Goal: Information Seeking & Learning: Learn about a topic

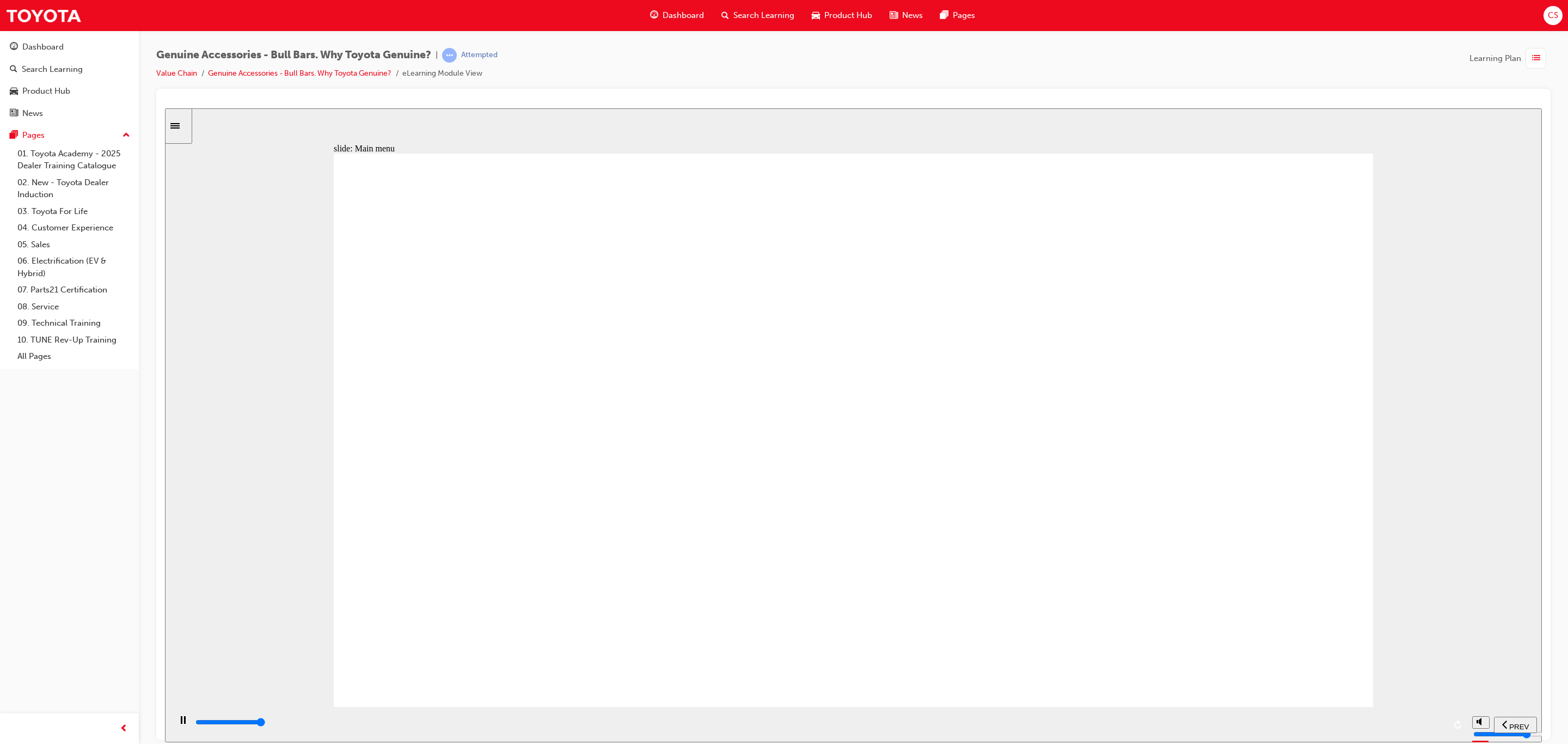
click at [1433, 728] on div "playback controls" at bounding box center [819, 722] width 1251 height 12
click at [1430, 721] on div "playback controls" at bounding box center [819, 722] width 1251 height 12
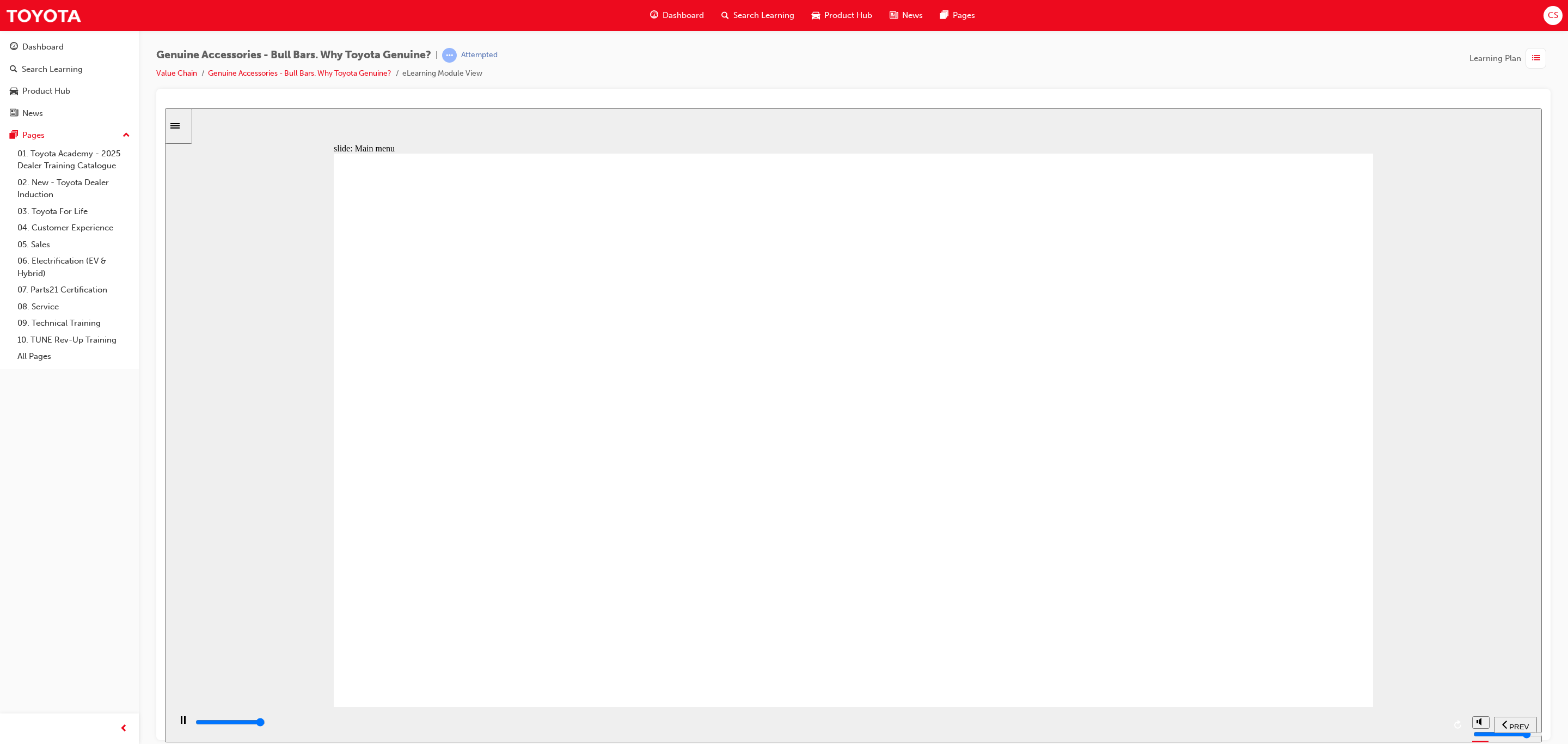
click at [1424, 725] on div "playback controls" at bounding box center [819, 722] width 1251 height 12
click at [1431, 719] on div "playback controls" at bounding box center [819, 722] width 1251 height 12
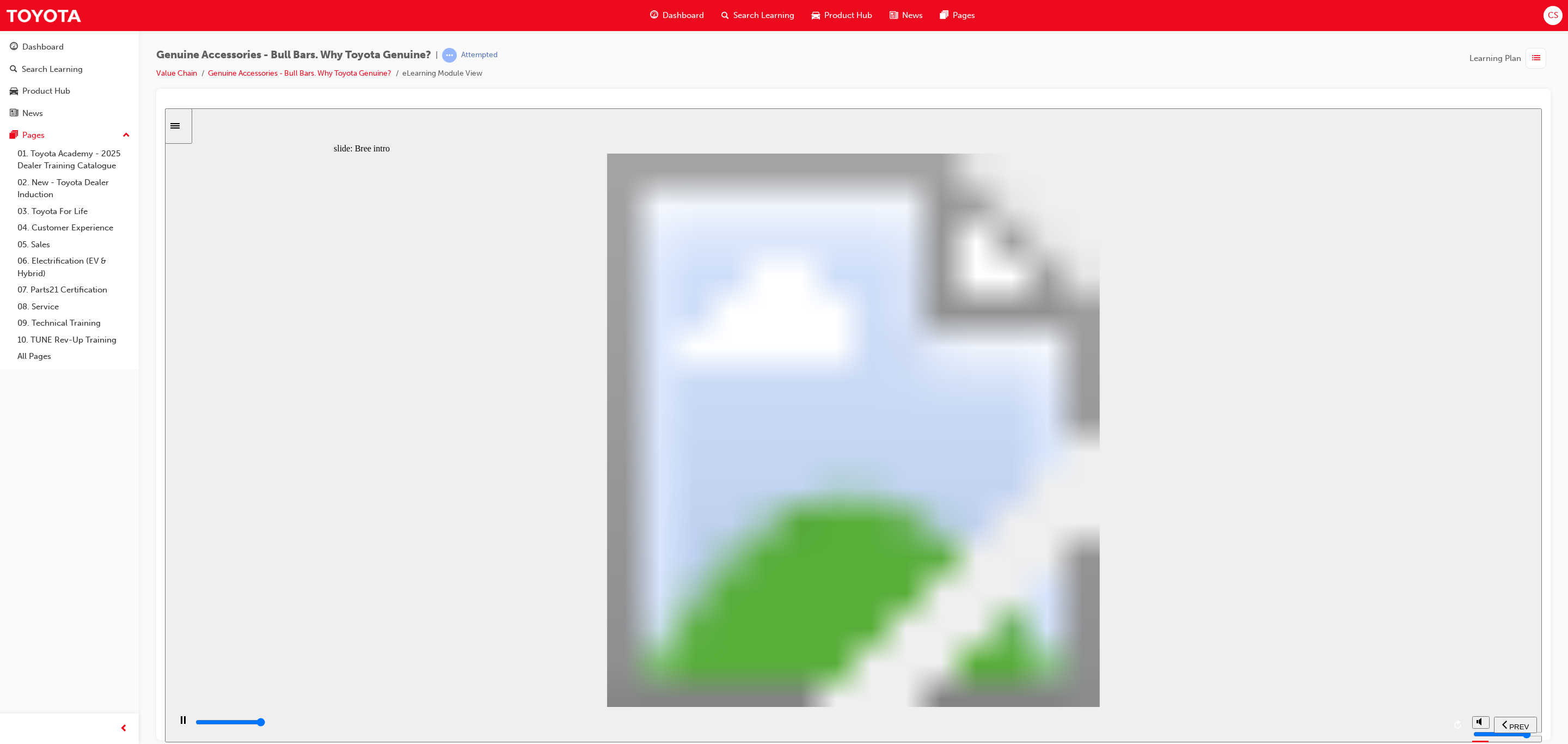
click at [1431, 726] on div "playback controls" at bounding box center [819, 722] width 1251 height 12
click at [266, 723] on input "slide progress" at bounding box center [231, 721] width 70 height 9
drag, startPoint x: 870, startPoint y: 627, endPoint x: 868, endPoint y: 633, distance: 6.3
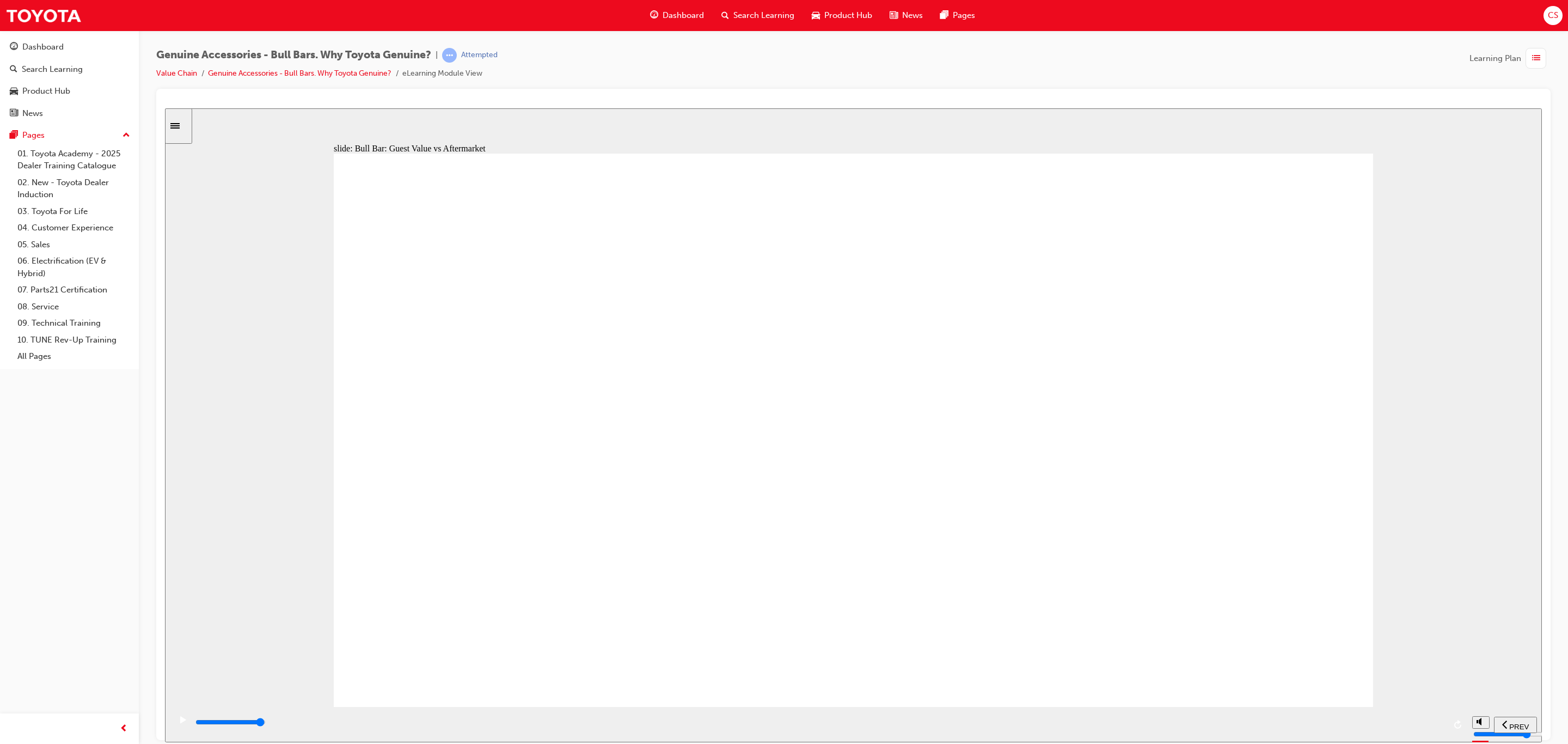
click at [1428, 720] on div "playback controls" at bounding box center [819, 722] width 1251 height 12
click at [1430, 720] on div "playback controls" at bounding box center [819, 722] width 1251 height 12
click at [1439, 726] on div "playback controls" at bounding box center [819, 722] width 1251 height 12
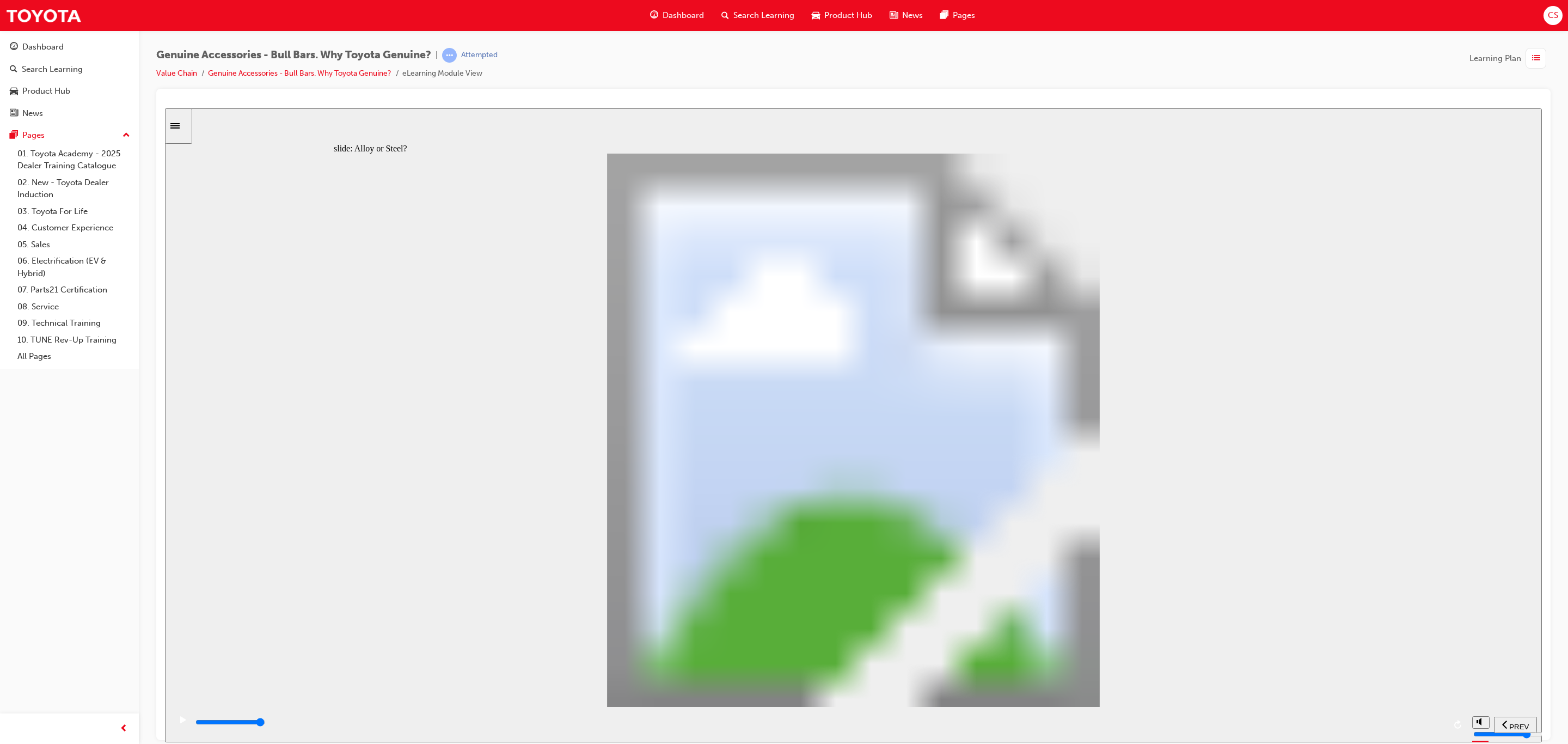
click at [266, 723] on input "slide progress" at bounding box center [231, 721] width 70 height 9
click at [1396, 711] on div "playback controls" at bounding box center [818, 723] width 1296 height 35
click at [1424, 718] on div "playback controls" at bounding box center [819, 724] width 1251 height 17
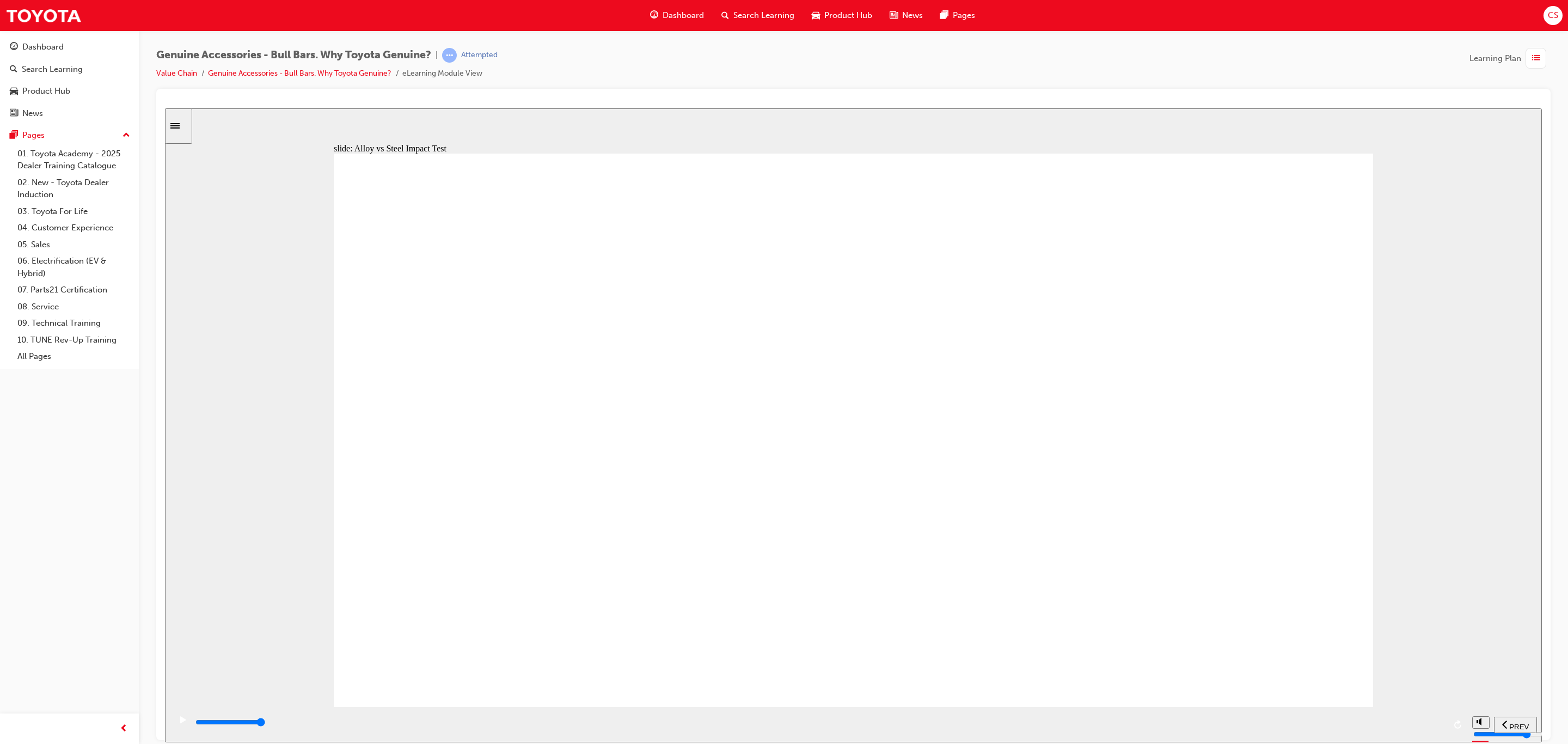
click at [1430, 721] on div "playback controls" at bounding box center [819, 722] width 1251 height 12
click at [1433, 715] on div "playback controls" at bounding box center [818, 723] width 1296 height 35
click at [1431, 725] on div "playback controls" at bounding box center [819, 722] width 1251 height 12
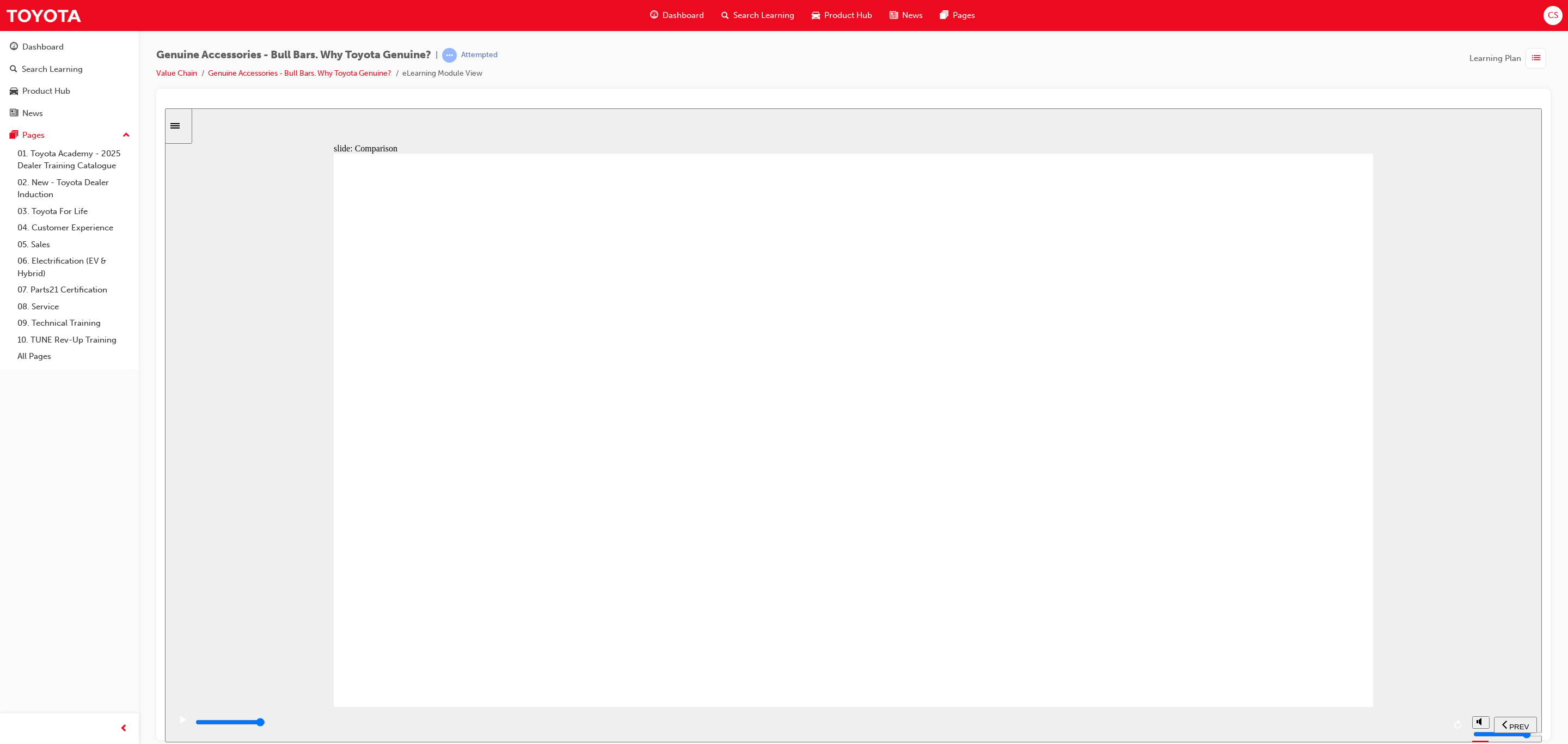
click at [1431, 717] on div "playback controls" at bounding box center [819, 724] width 1251 height 17
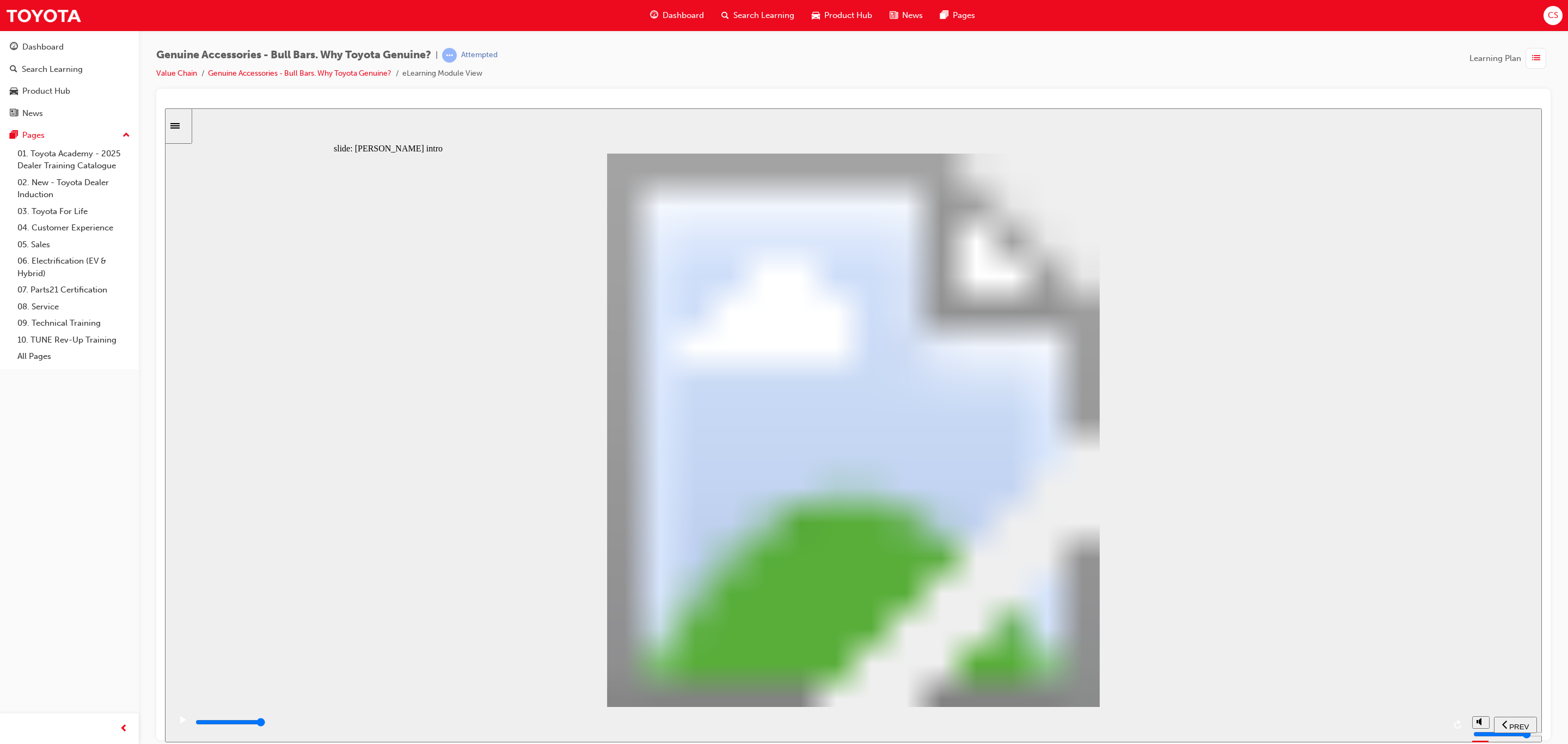
click at [1432, 728] on div "playback controls" at bounding box center [819, 722] width 1251 height 12
drag, startPoint x: 1443, startPoint y: 719, endPoint x: 1437, endPoint y: 721, distance: 6.3
click at [1439, 720] on div "playback controls" at bounding box center [819, 722] width 1251 height 12
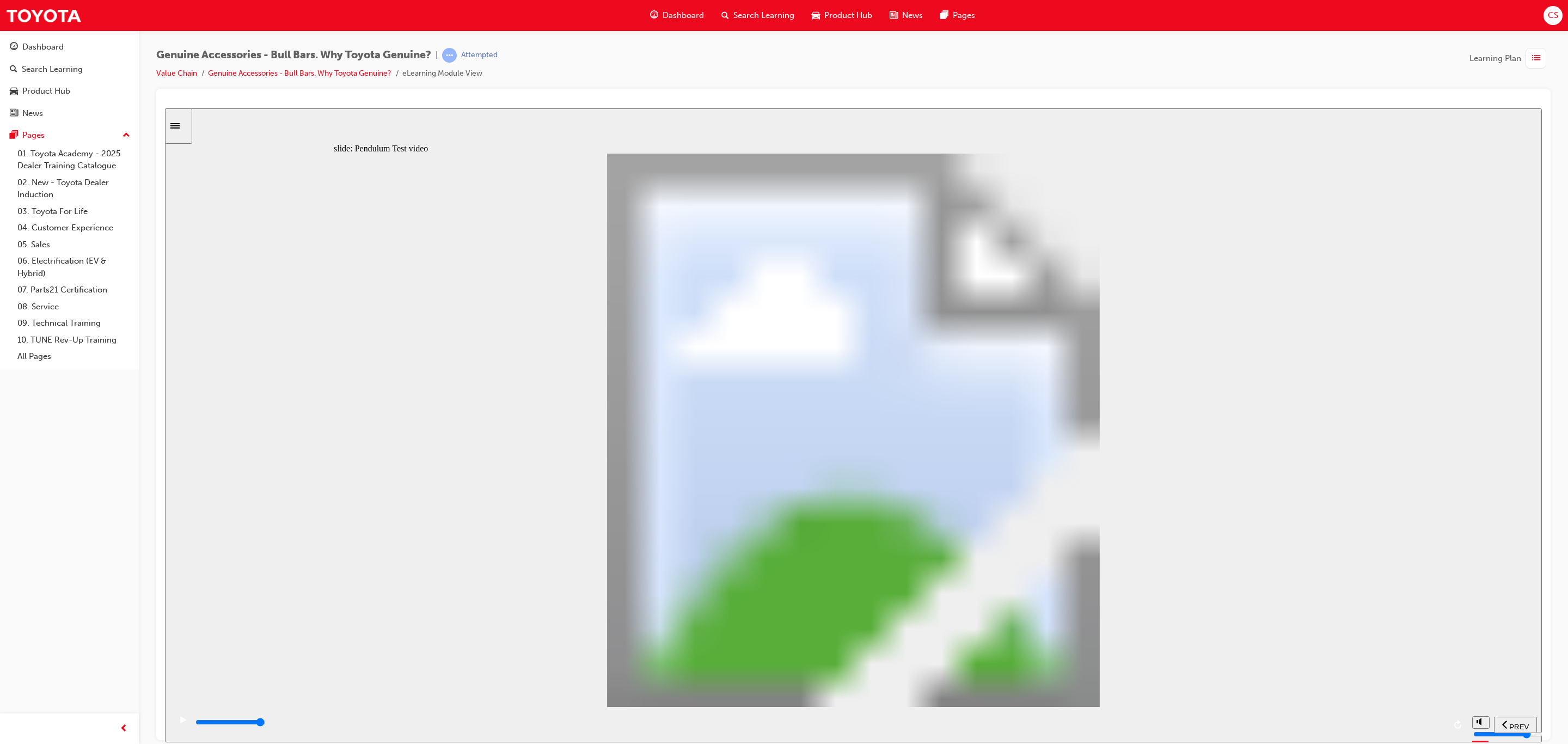
click at [266, 723] on input "slide progress" at bounding box center [231, 721] width 70 height 9
type input "8500"
drag, startPoint x: 790, startPoint y: 558, endPoint x: 802, endPoint y: 557, distance: 12.0
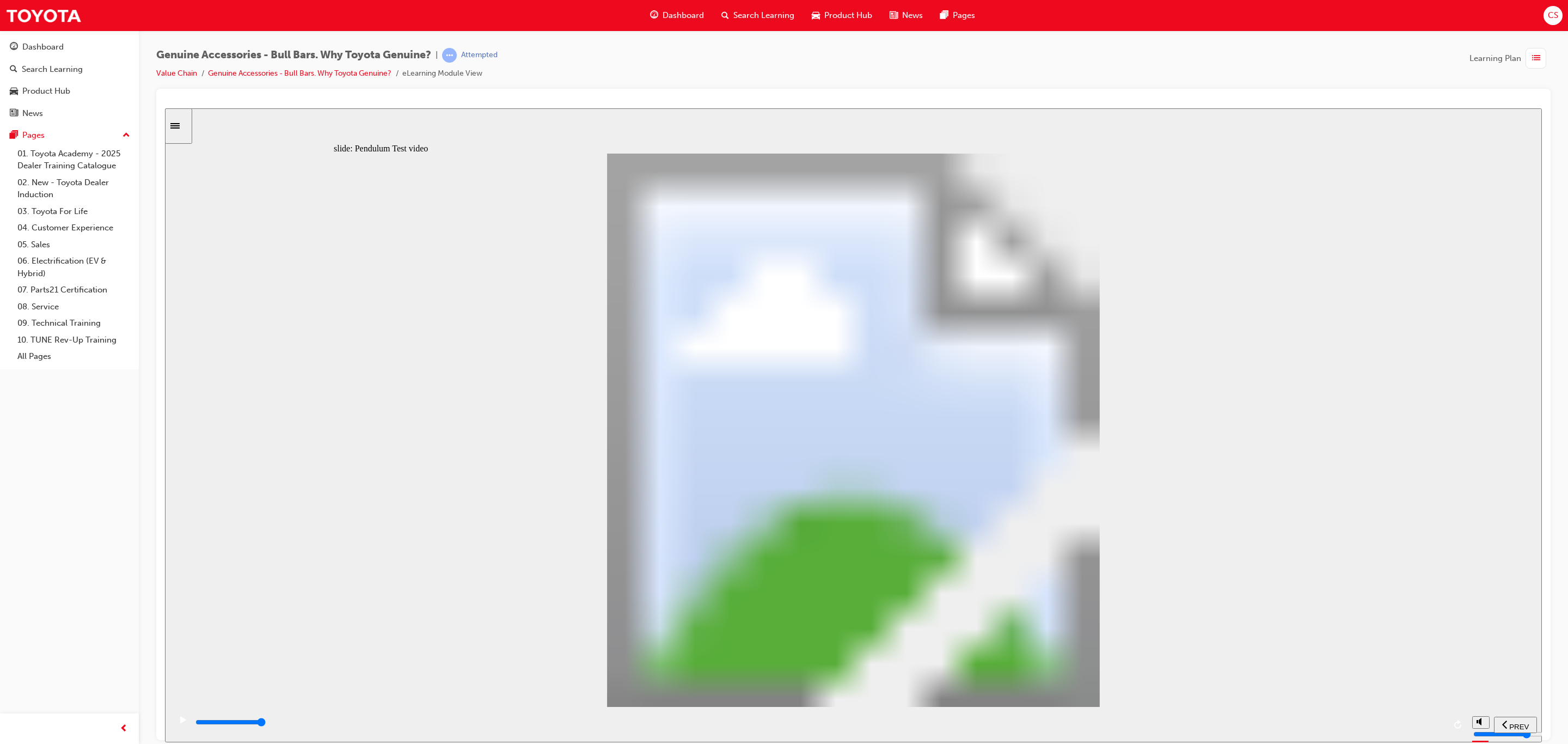
type input "102"
click at [1430, 726] on div "playback controls" at bounding box center [819, 722] width 1251 height 12
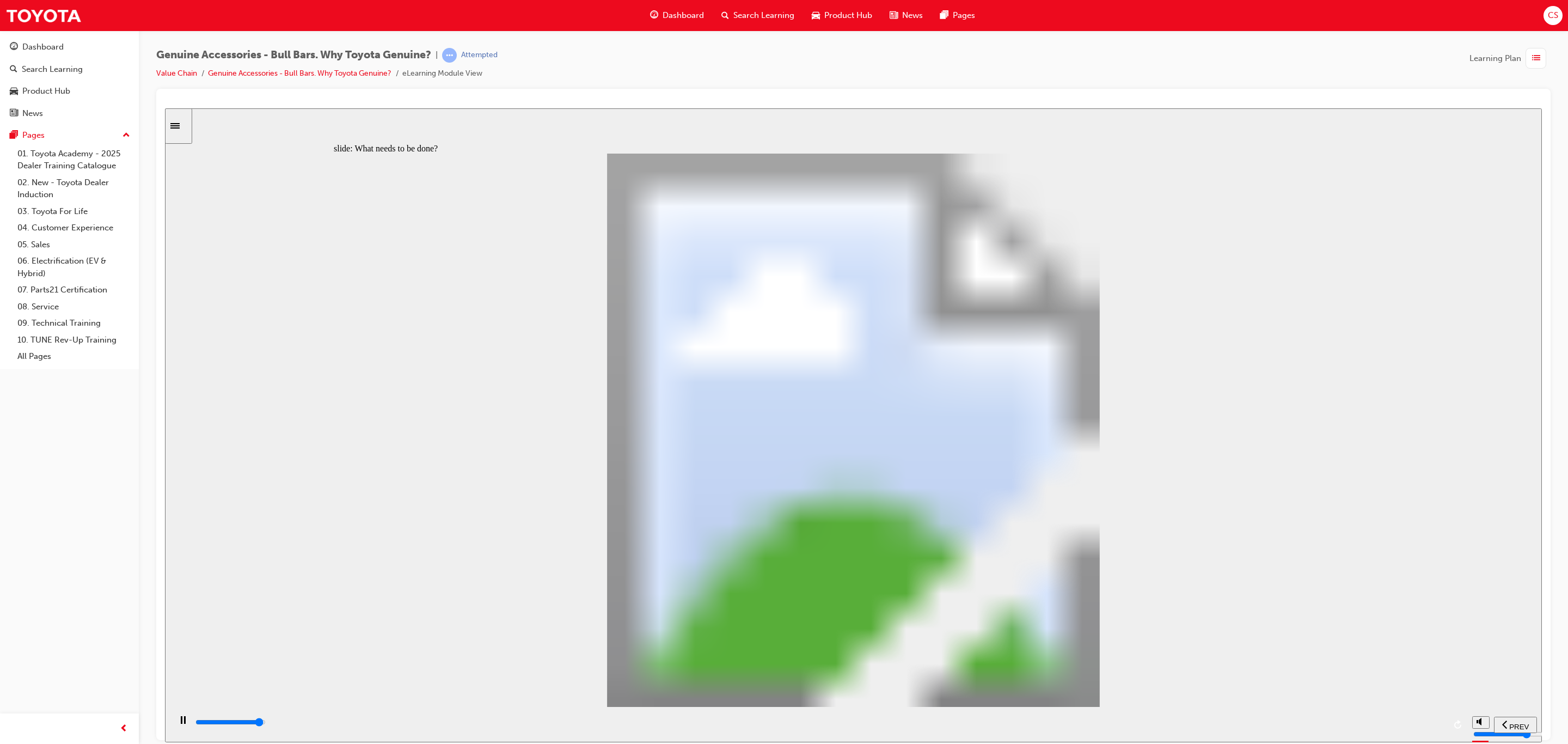
click at [266, 722] on input "slide progress" at bounding box center [231, 721] width 70 height 9
click at [1415, 728] on div "playback controls" at bounding box center [819, 722] width 1251 height 12
type input "21400"
type input "0"
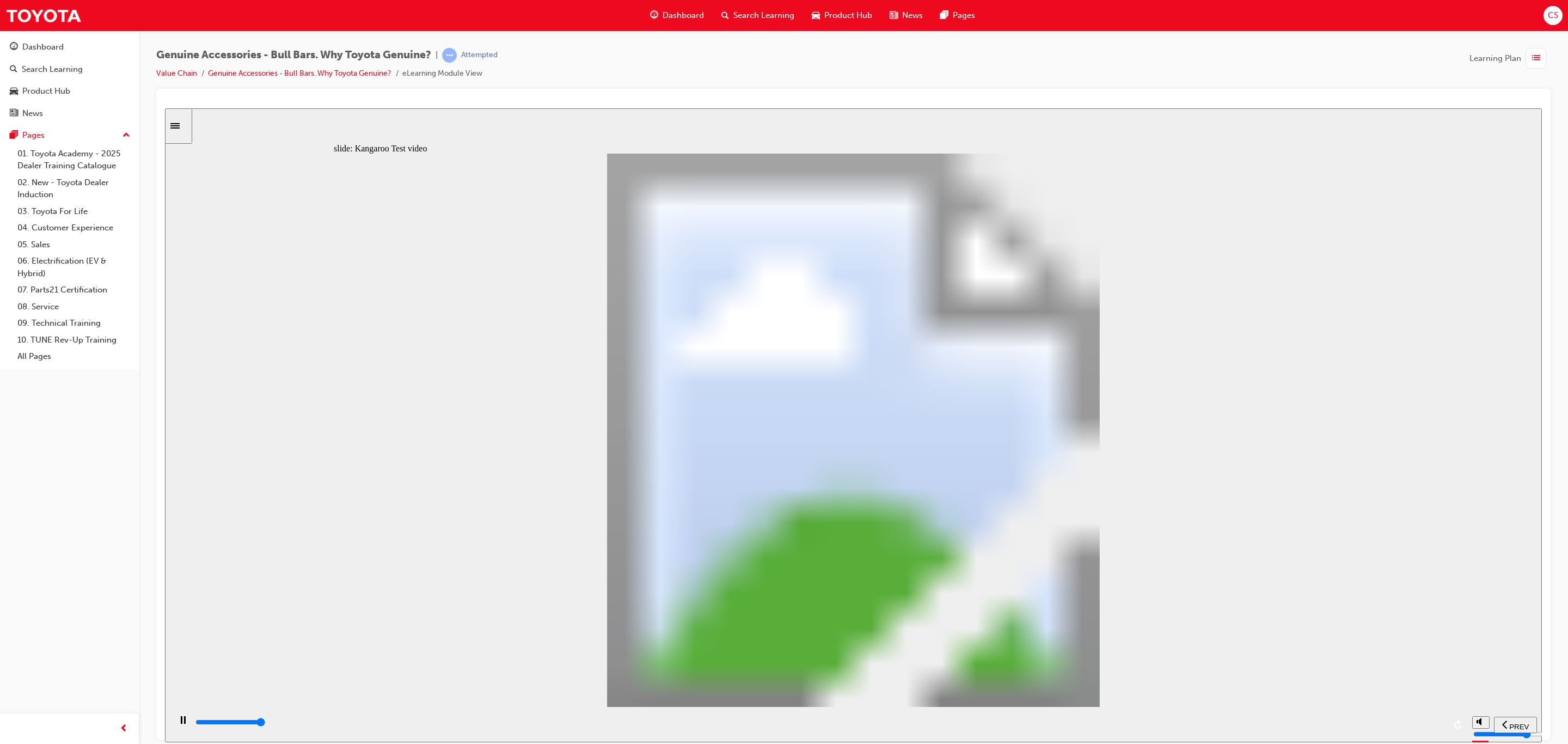
type input "21400"
type input "0"
type input "21400"
type input "0"
type input "21500"
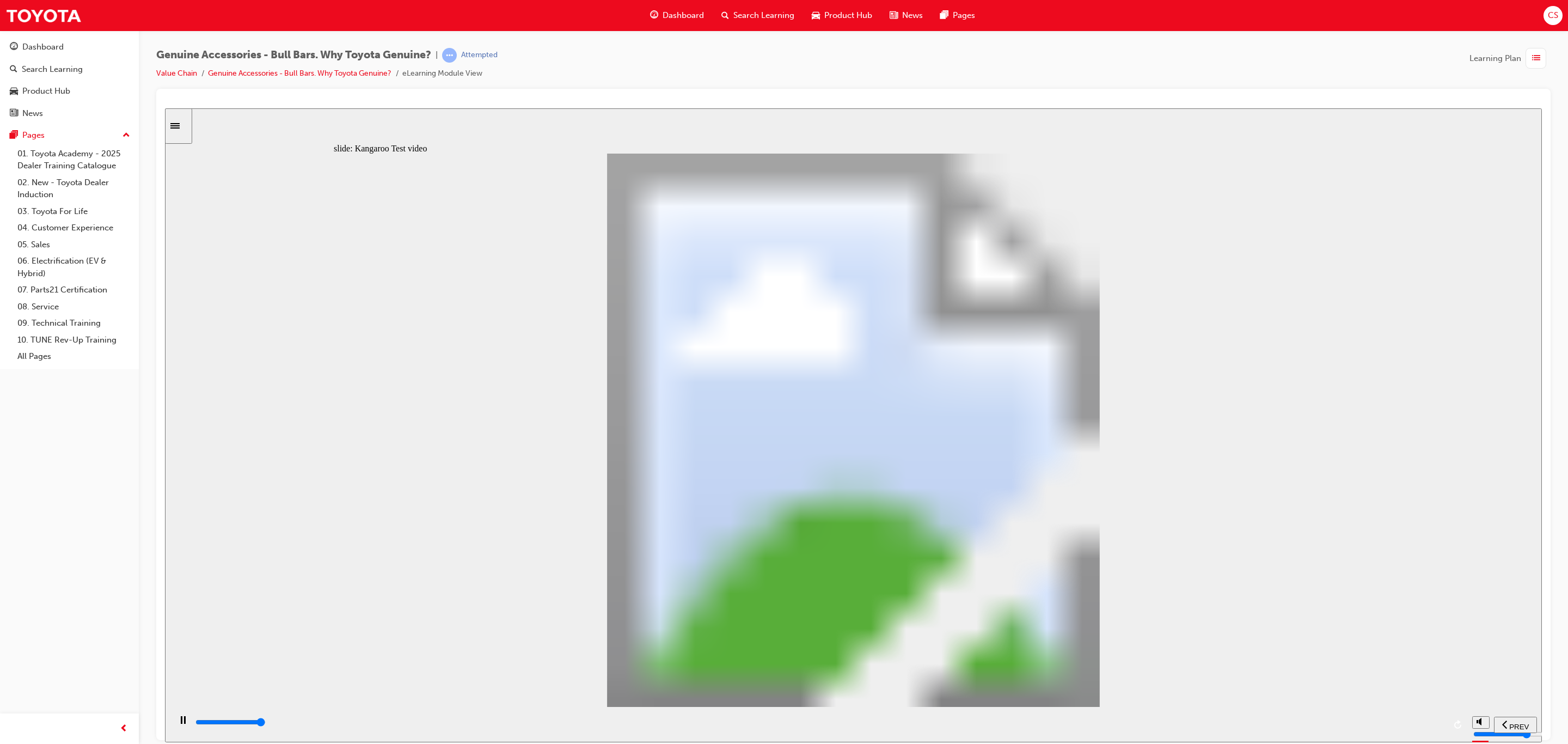
type input "0"
type input "21500"
type input "0"
type input "21500"
type input "0"
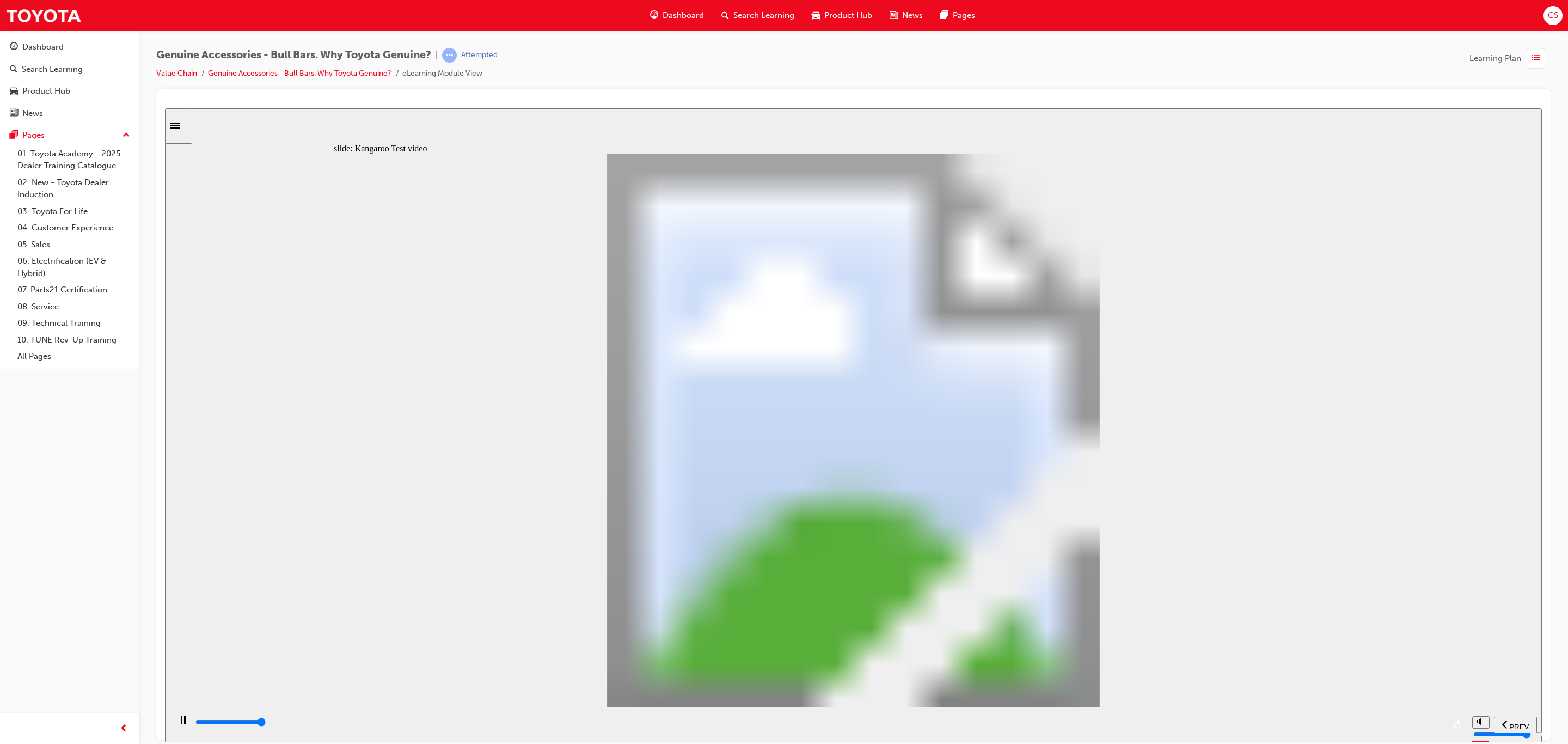
type input "21500"
type input "1"
click at [1424, 727] on div "playback controls" at bounding box center [819, 722] width 1251 height 12
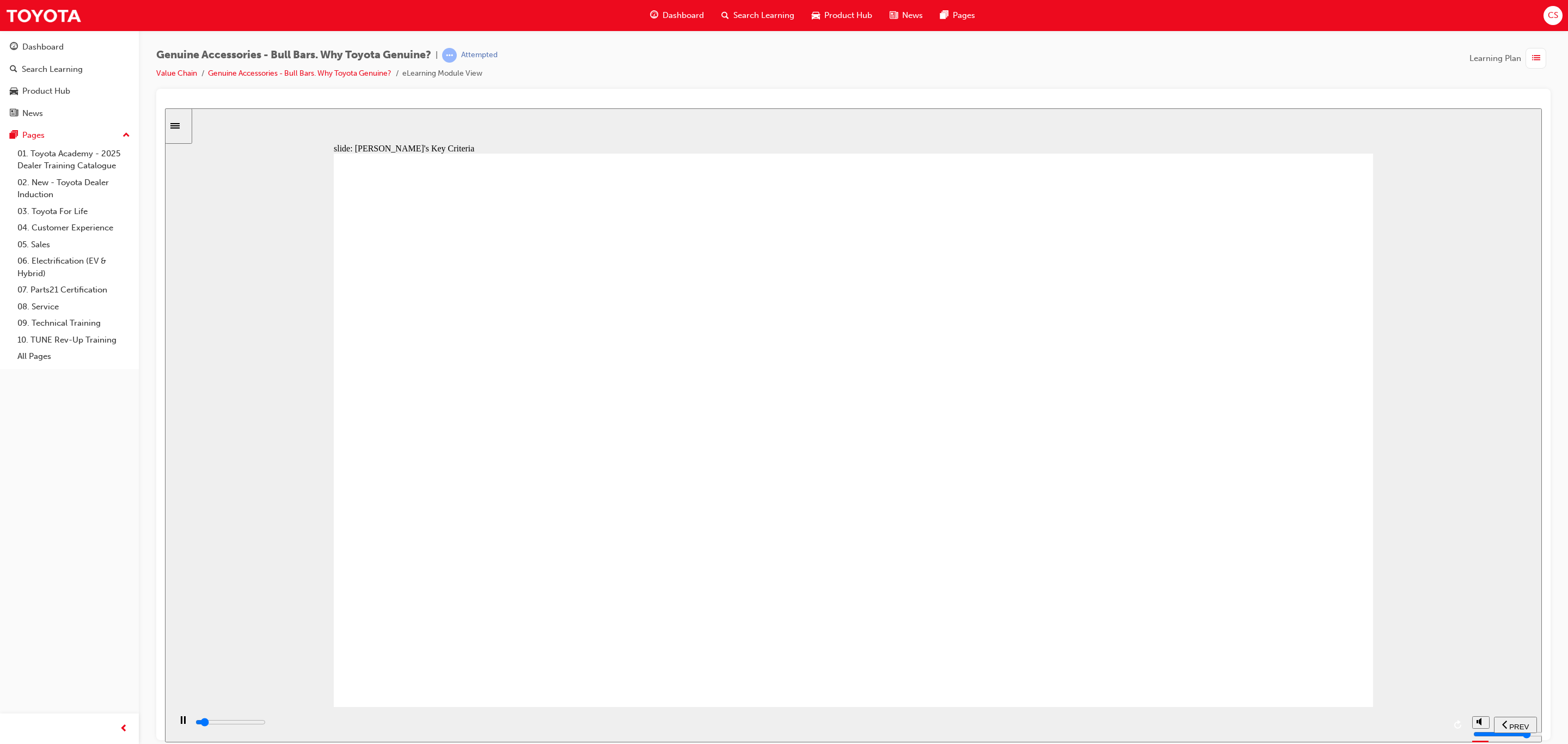
click at [1444, 723] on div "playback controls" at bounding box center [818, 723] width 1296 height 35
click at [1436, 725] on div "playback controls" at bounding box center [819, 722] width 1251 height 12
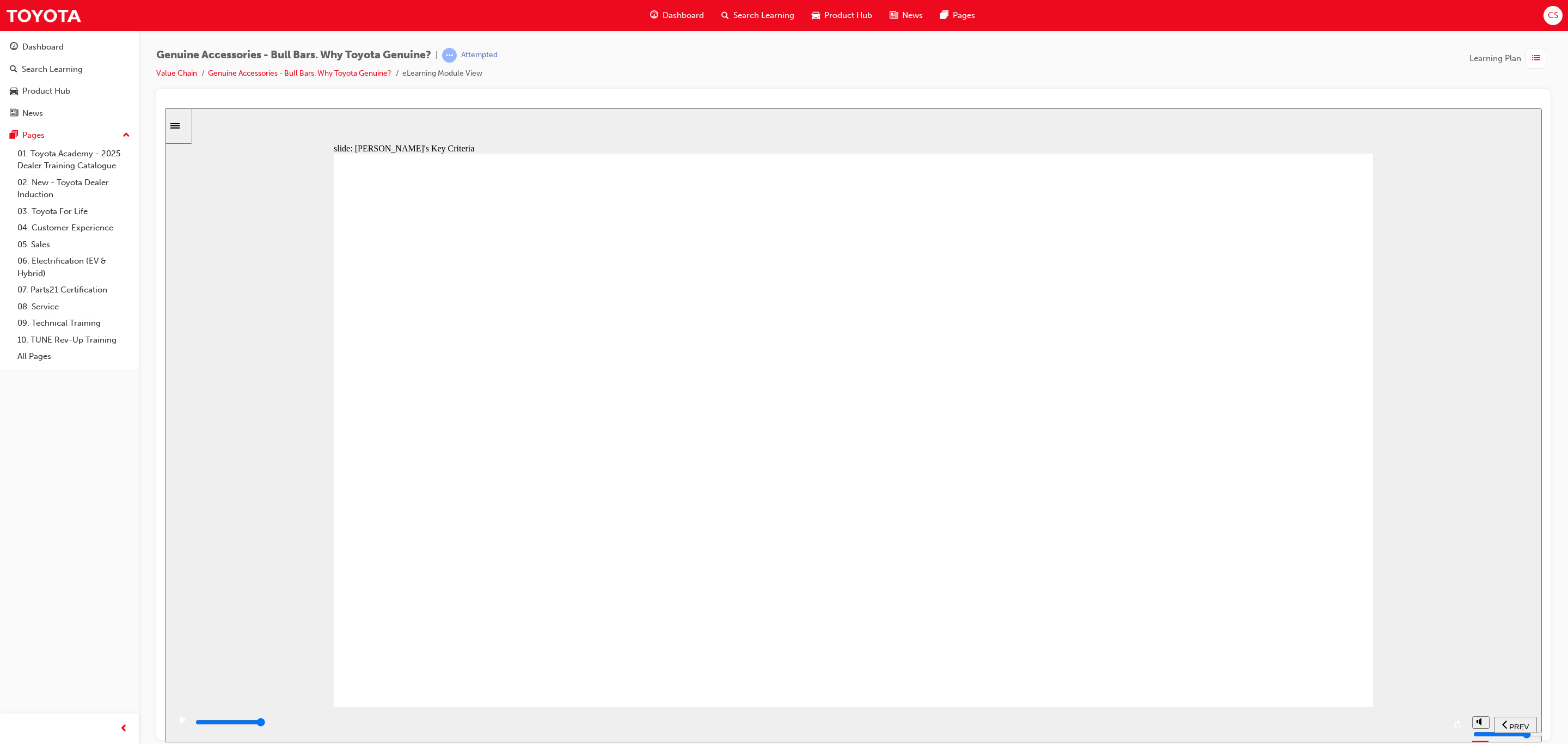
click at [1422, 717] on div "playback controls" at bounding box center [819, 724] width 1251 height 17
click at [1430, 726] on div "playback controls" at bounding box center [819, 722] width 1251 height 12
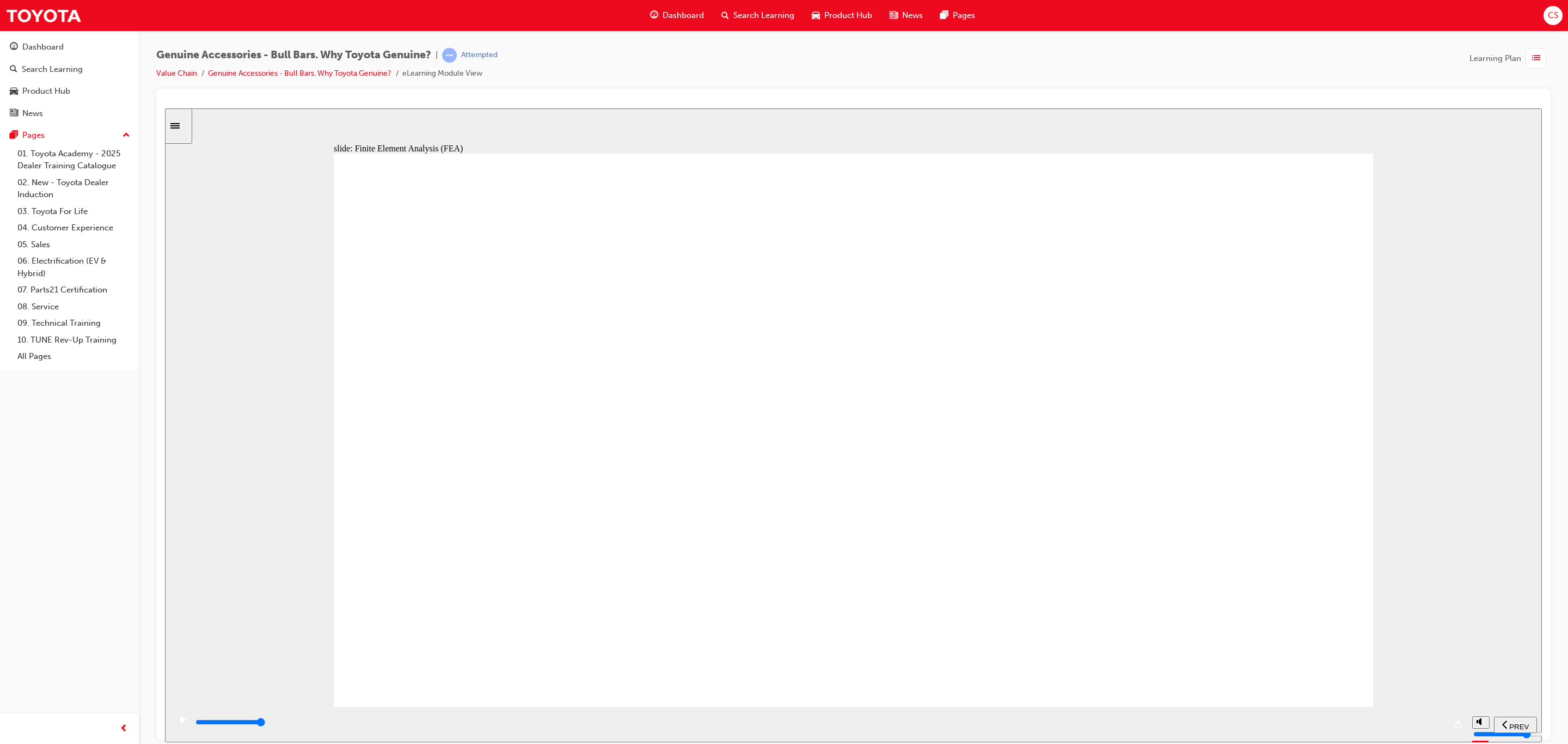
click at [1403, 720] on div "playback controls" at bounding box center [819, 722] width 1251 height 12
drag, startPoint x: 1337, startPoint y: 259, endPoint x: 1337, endPoint y: 268, distance: 9.0
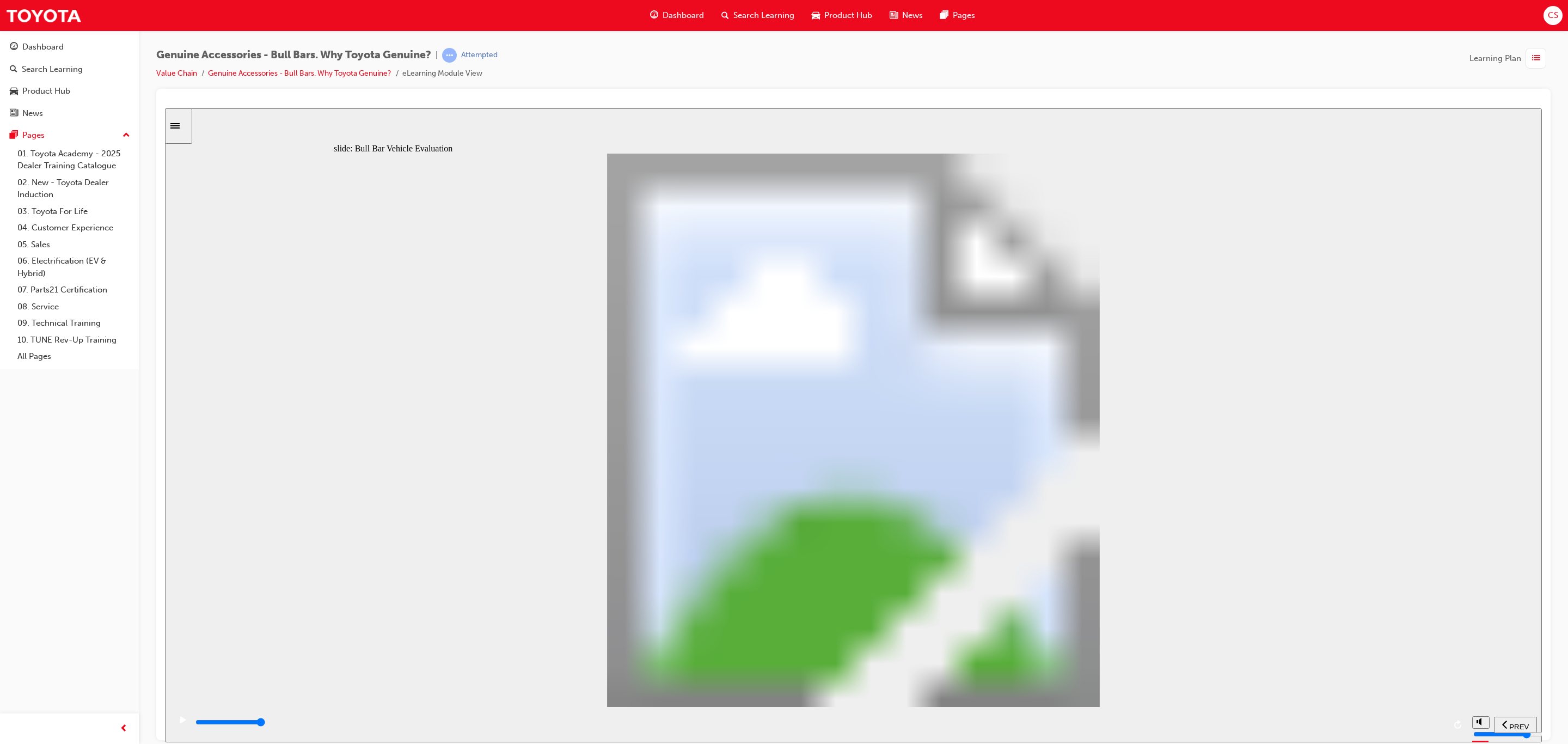
click at [266, 722] on input "slide progress" at bounding box center [231, 721] width 70 height 9
click at [1433, 728] on div "playback controls" at bounding box center [819, 722] width 1251 height 12
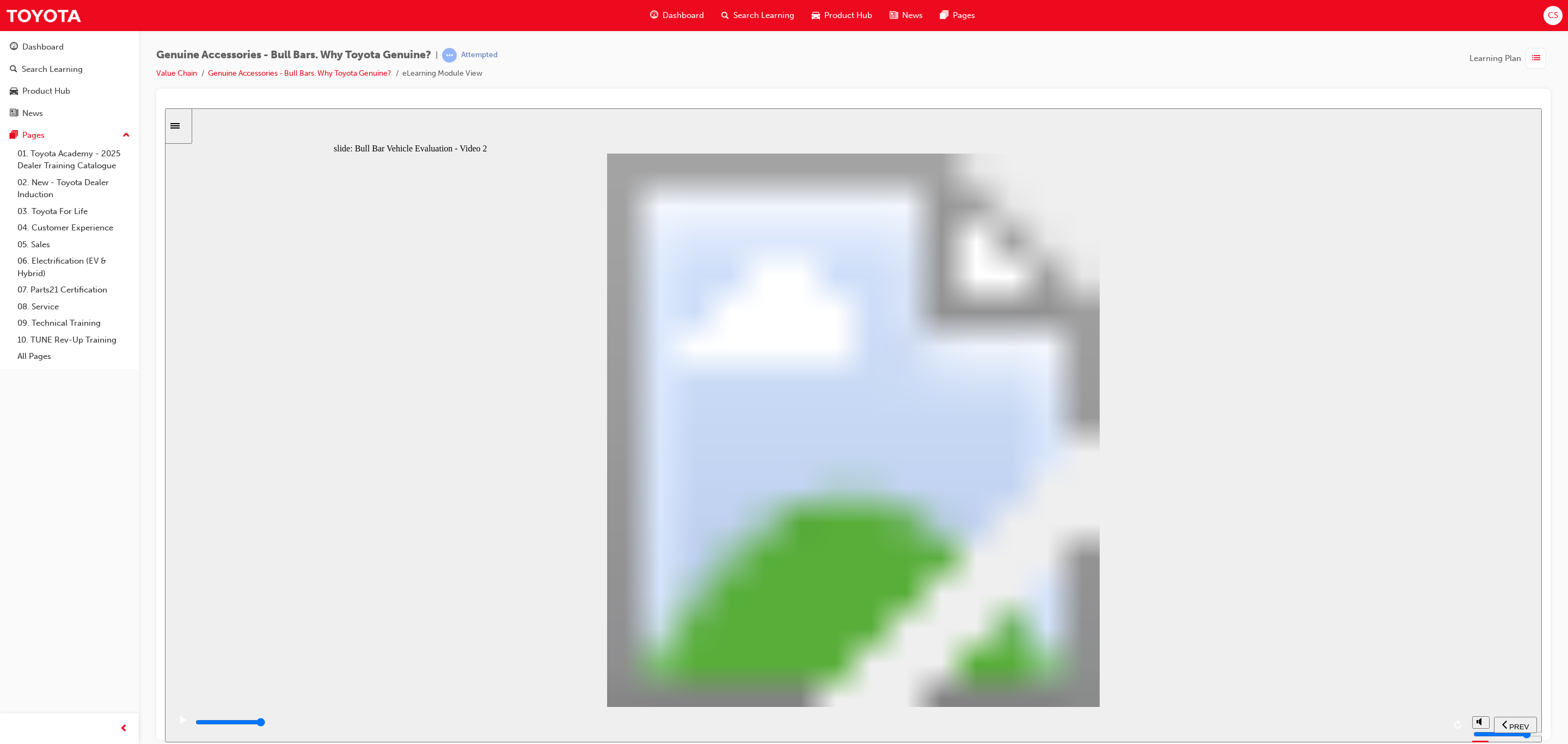
click at [1431, 725] on div "playback controls" at bounding box center [819, 722] width 1251 height 12
click at [1404, 720] on div "playback controls" at bounding box center [819, 722] width 1251 height 12
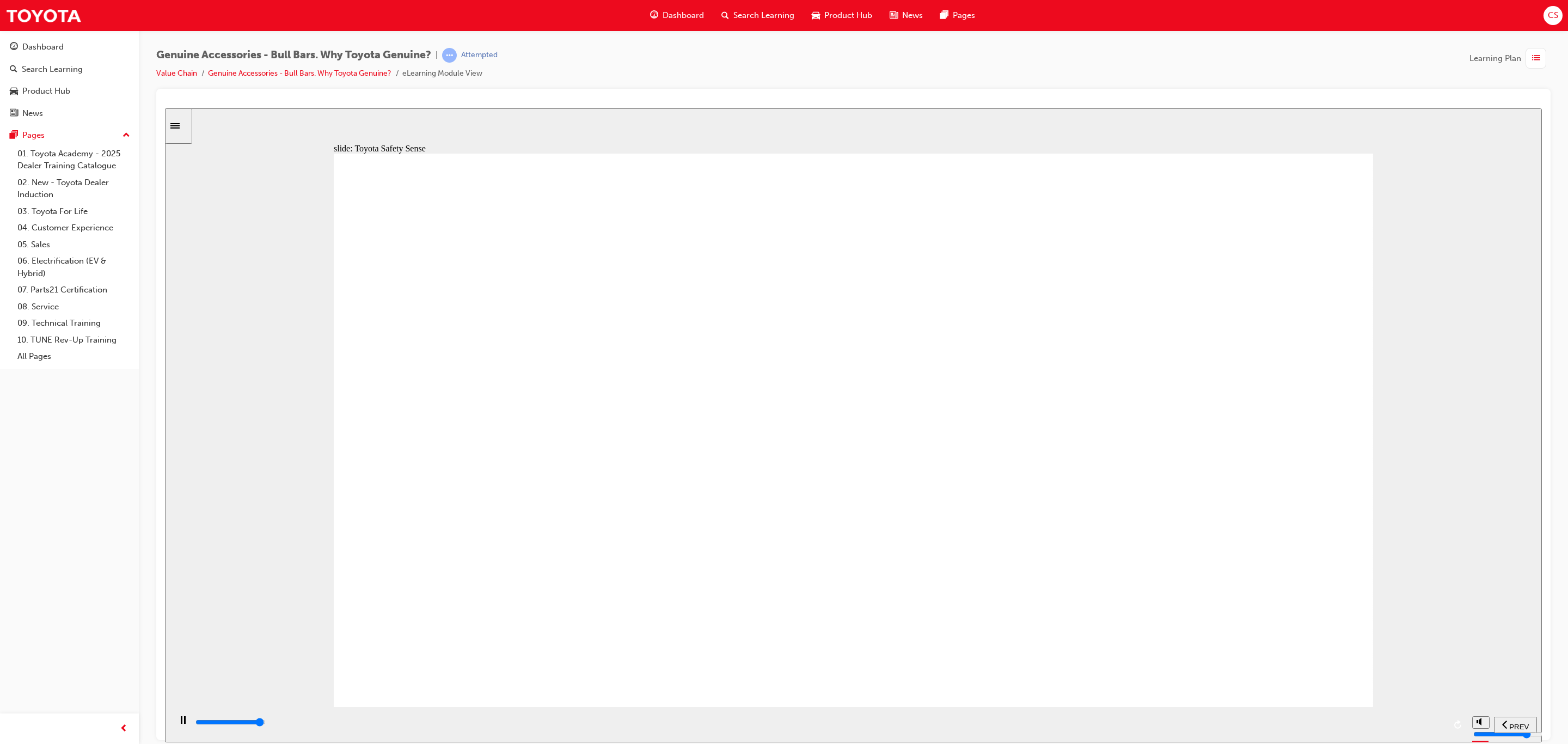
click at [1416, 718] on div "playback controls" at bounding box center [819, 724] width 1251 height 17
click at [1425, 726] on div "playback controls" at bounding box center [819, 722] width 1251 height 12
click at [1431, 725] on div "playback controls" at bounding box center [819, 722] width 1251 height 12
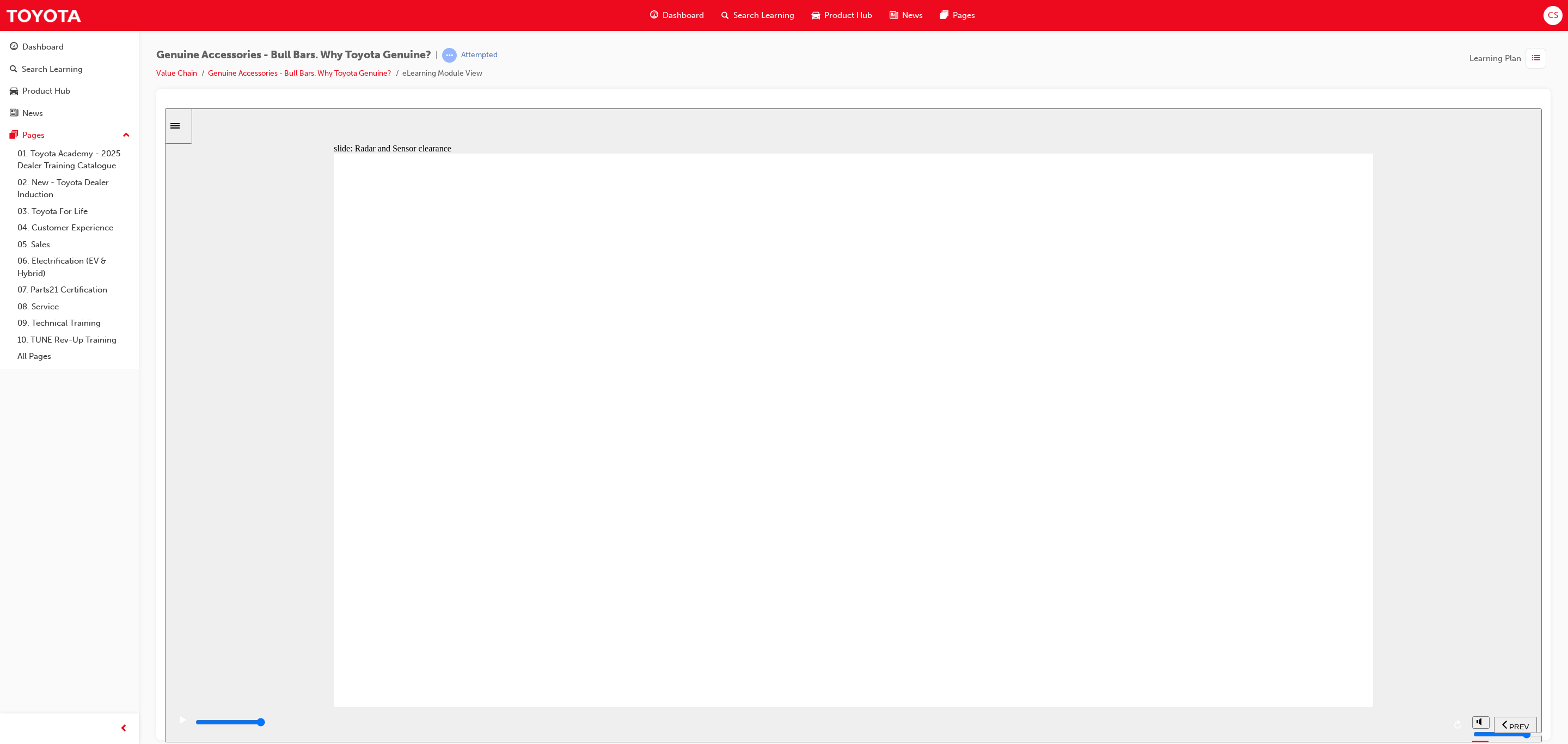
drag, startPoint x: 1094, startPoint y: 305, endPoint x: 1083, endPoint y: 311, distance: 12.5
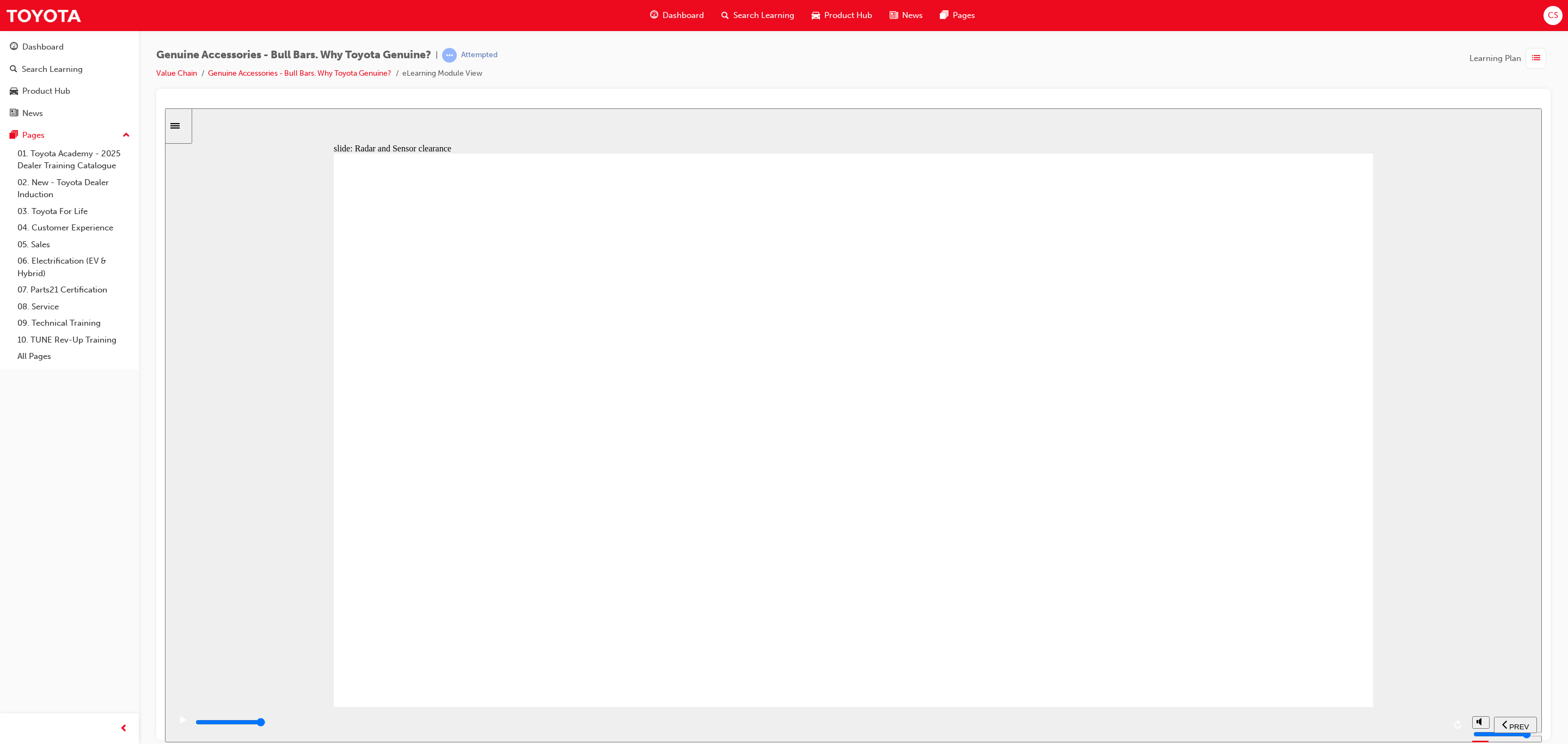
drag, startPoint x: 977, startPoint y: 317, endPoint x: 956, endPoint y: 341, distance: 31.9
drag, startPoint x: 1110, startPoint y: 555, endPoint x: 1294, endPoint y: 631, distance: 199.1
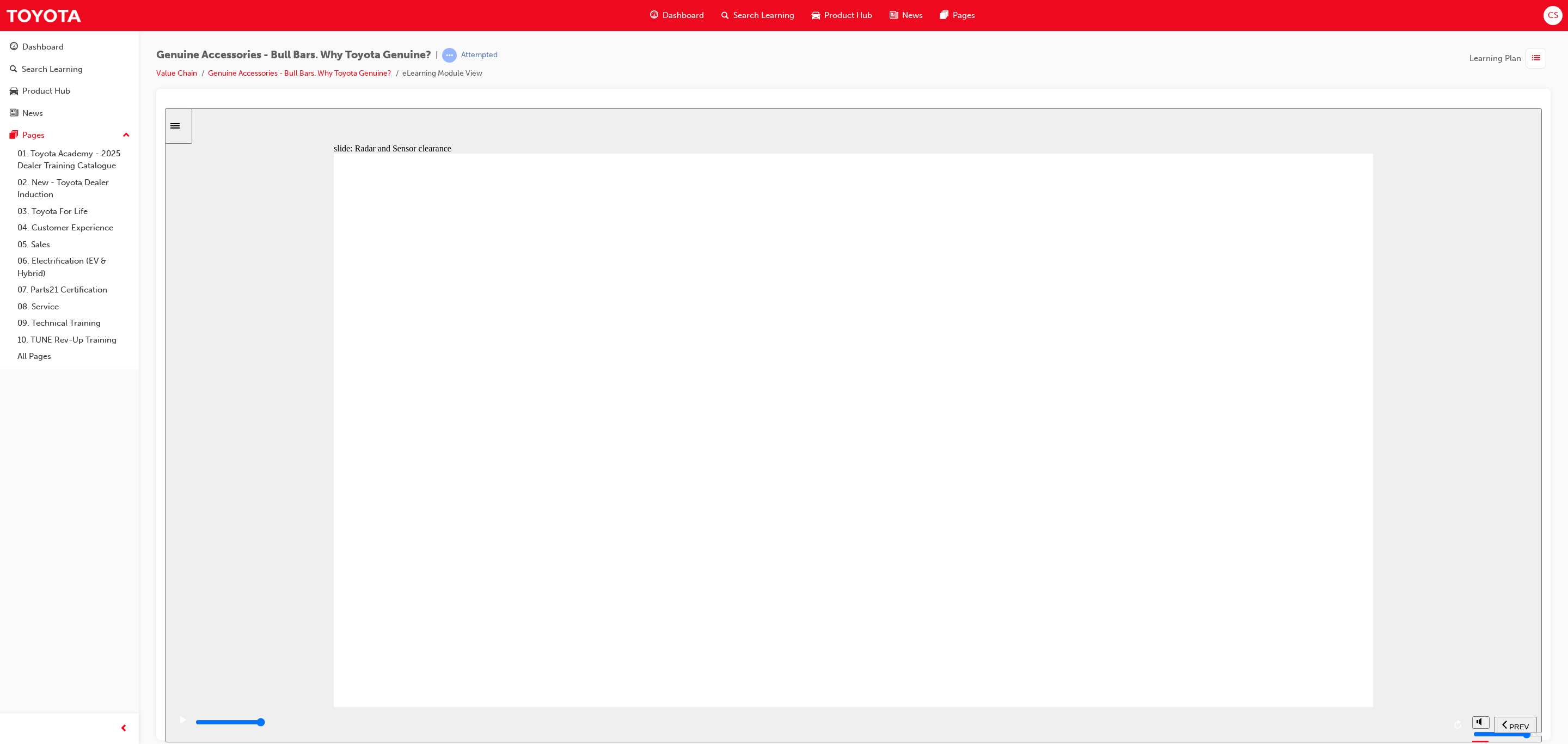
drag, startPoint x: 1358, startPoint y: 658, endPoint x: 1322, endPoint y: 564, distance: 100.7
drag, startPoint x: 1322, startPoint y: 564, endPoint x: 1408, endPoint y: 698, distance: 159.2
drag, startPoint x: 1436, startPoint y: 725, endPoint x: 1471, endPoint y: 725, distance: 35.0
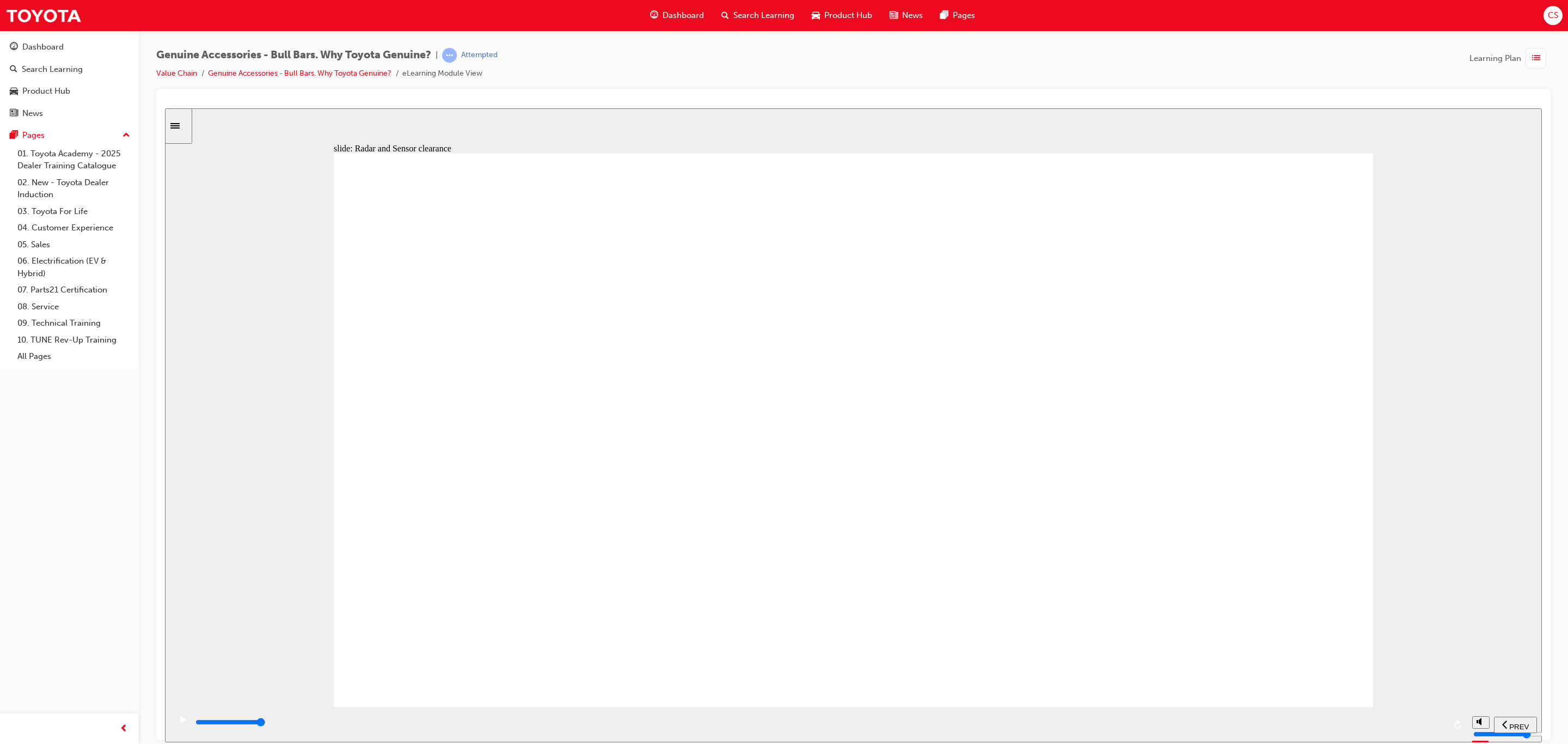
click at [1470, 725] on section "PREV NEXT SUBMIT" at bounding box center [853, 723] width 1377 height 35
click at [174, 723] on div "play/pause" at bounding box center [183, 725] width 19 height 19
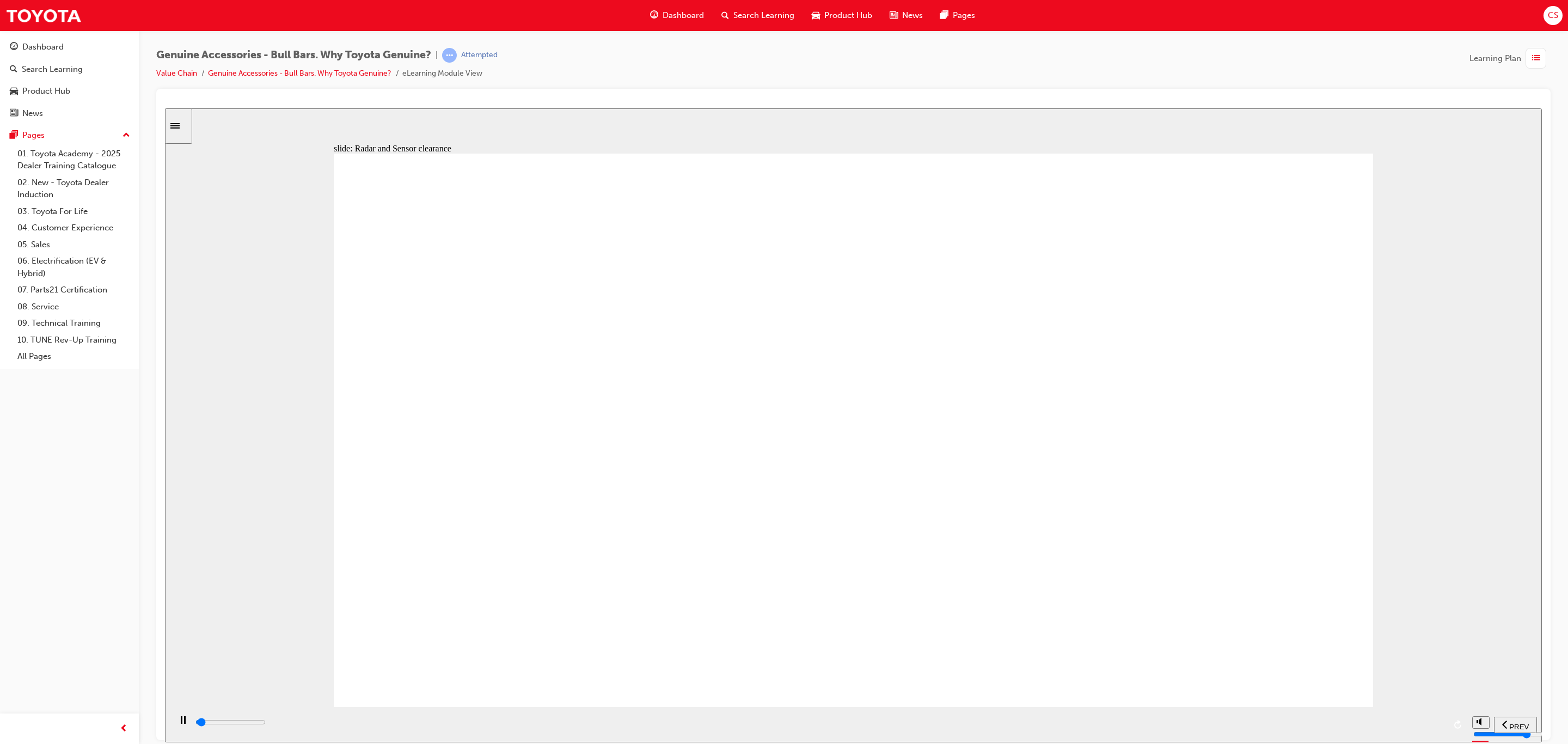
click at [266, 723] on input "slide progress" at bounding box center [231, 721] width 70 height 9
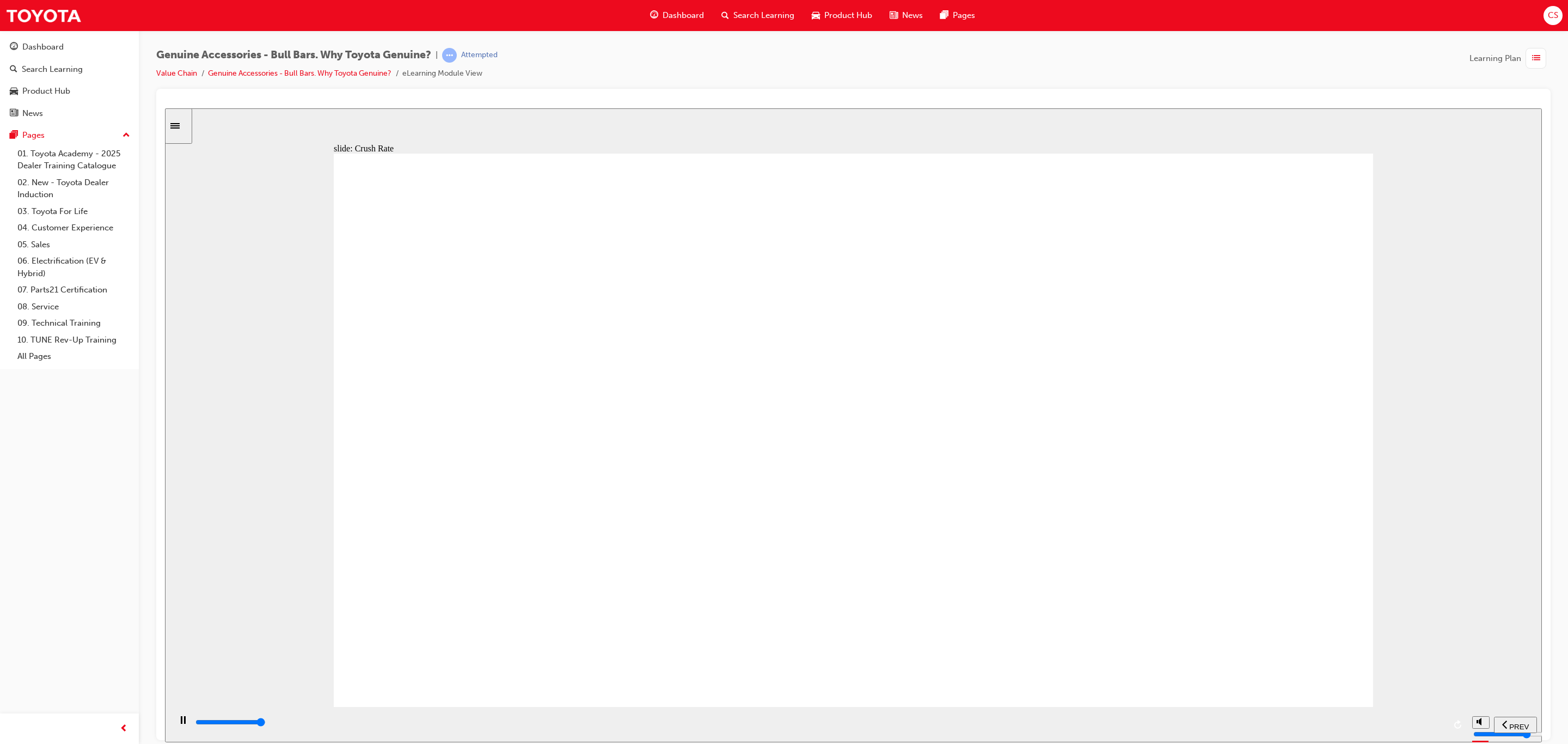
click at [1435, 725] on div "playback controls" at bounding box center [819, 722] width 1251 height 12
click at [1439, 715] on div "playback controls" at bounding box center [818, 723] width 1296 height 35
click at [1435, 720] on div "playback controls" at bounding box center [819, 722] width 1251 height 12
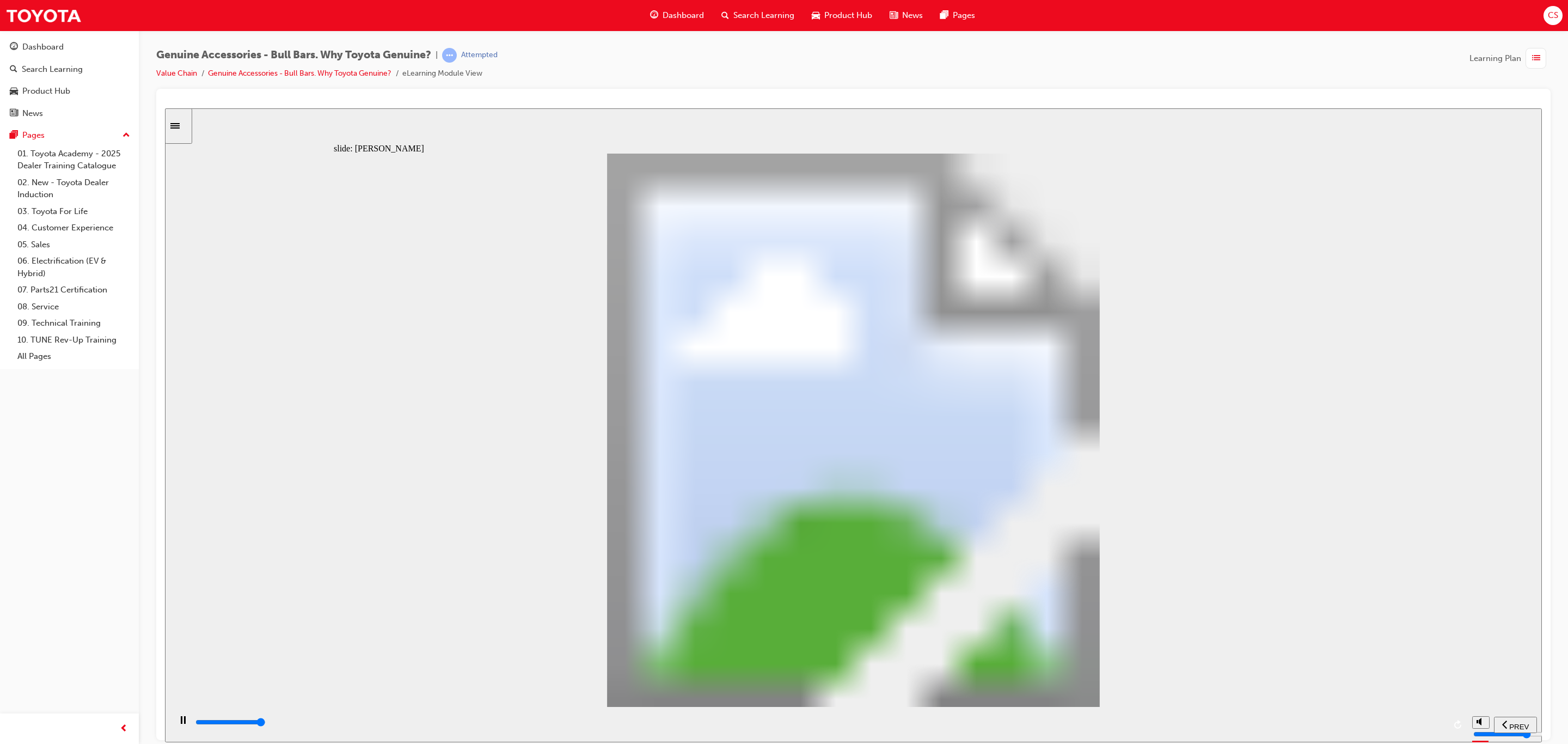
click at [1436, 727] on div "playback controls" at bounding box center [819, 722] width 1251 height 12
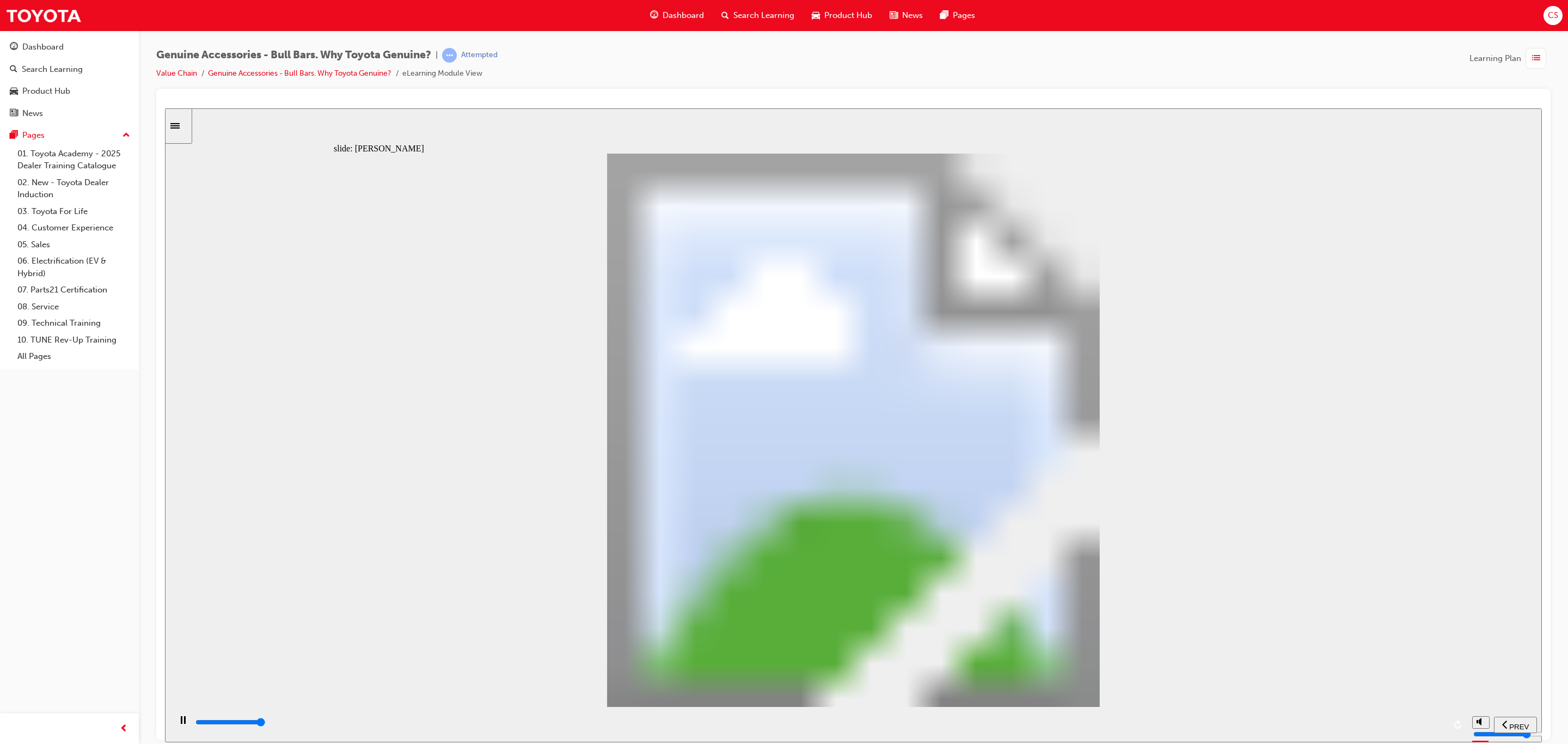
click at [1434, 721] on div "playback controls" at bounding box center [819, 722] width 1251 height 12
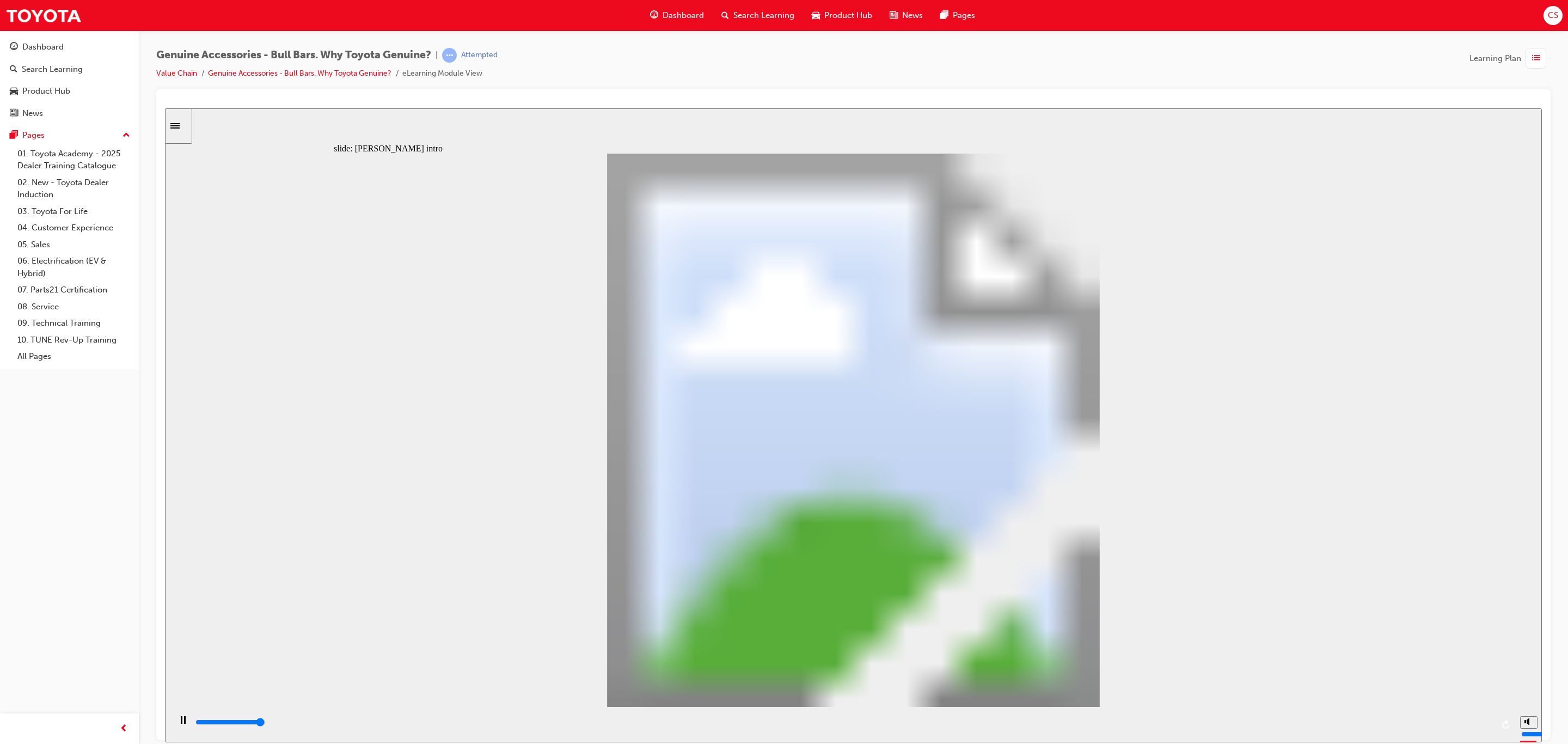
click at [1477, 720] on div "playback controls" at bounding box center [843, 722] width 1298 height 12
click at [266, 723] on input "slide progress" at bounding box center [231, 721] width 70 height 9
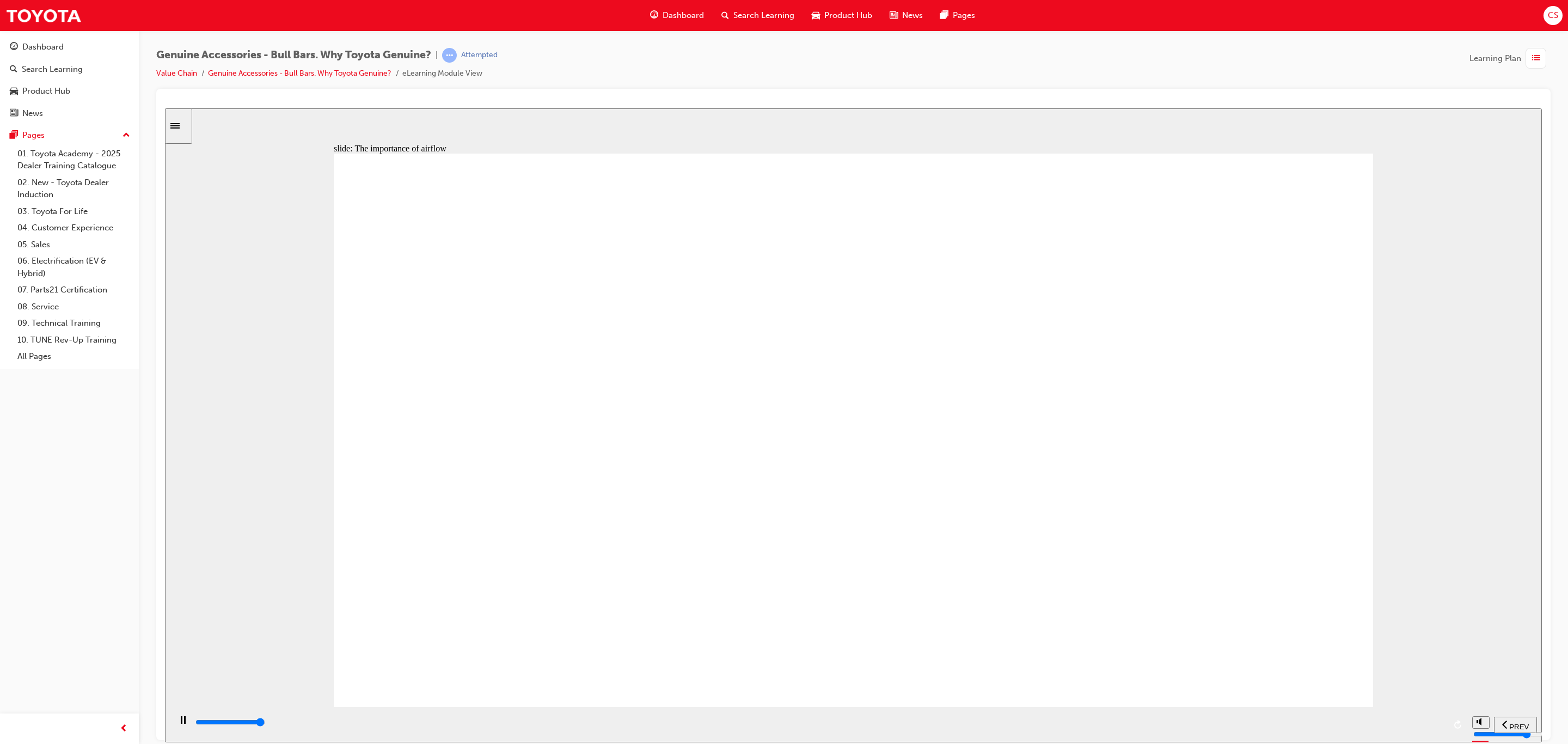
click at [1418, 719] on div "playback controls" at bounding box center [819, 722] width 1251 height 12
click at [1426, 728] on div "playback controls" at bounding box center [819, 722] width 1251 height 12
drag, startPoint x: 1186, startPoint y: 213, endPoint x: 1189, endPoint y: 222, distance: 9.5
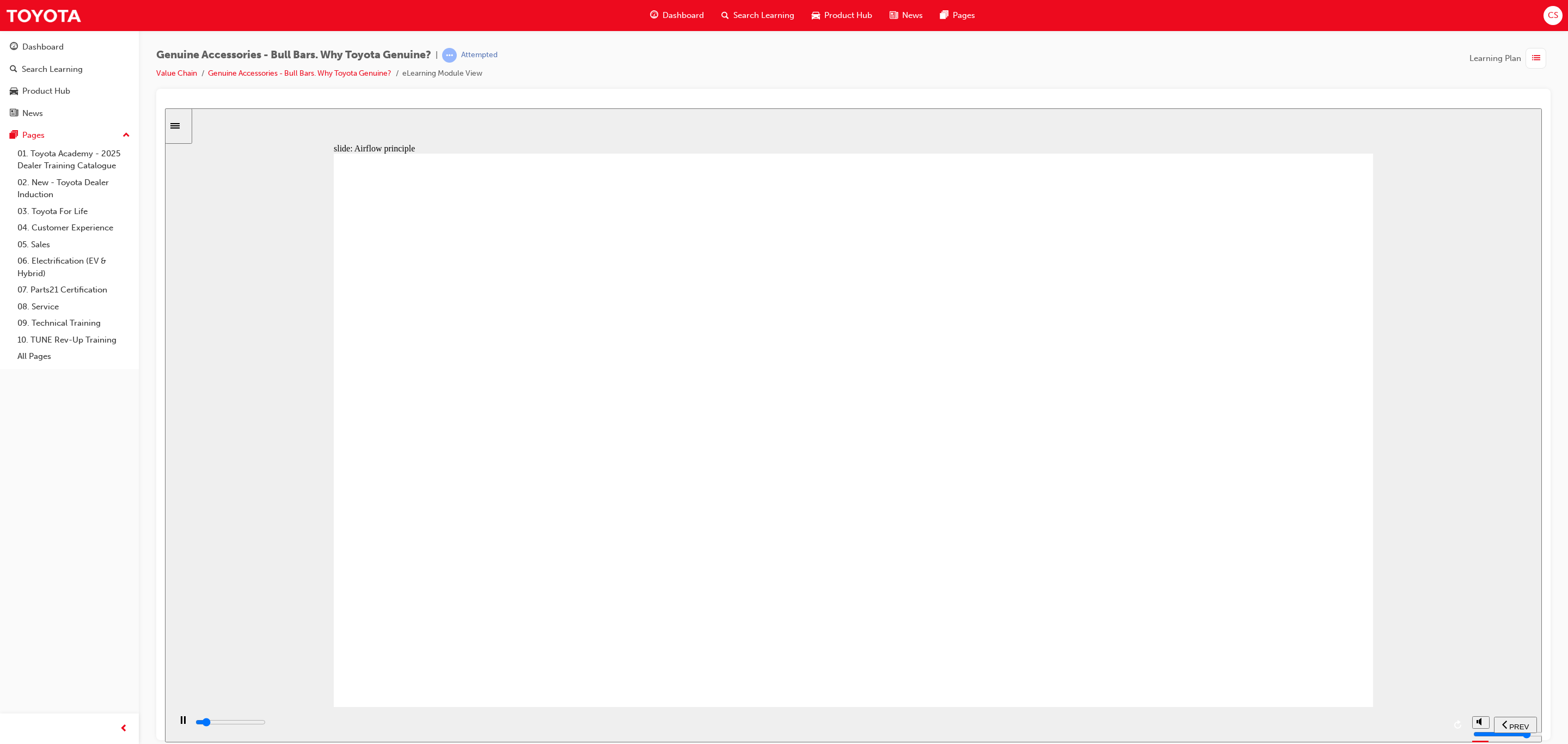
click at [1441, 727] on div "playback controls" at bounding box center [819, 722] width 1251 height 12
click at [1428, 728] on div "playback controls" at bounding box center [819, 722] width 1251 height 12
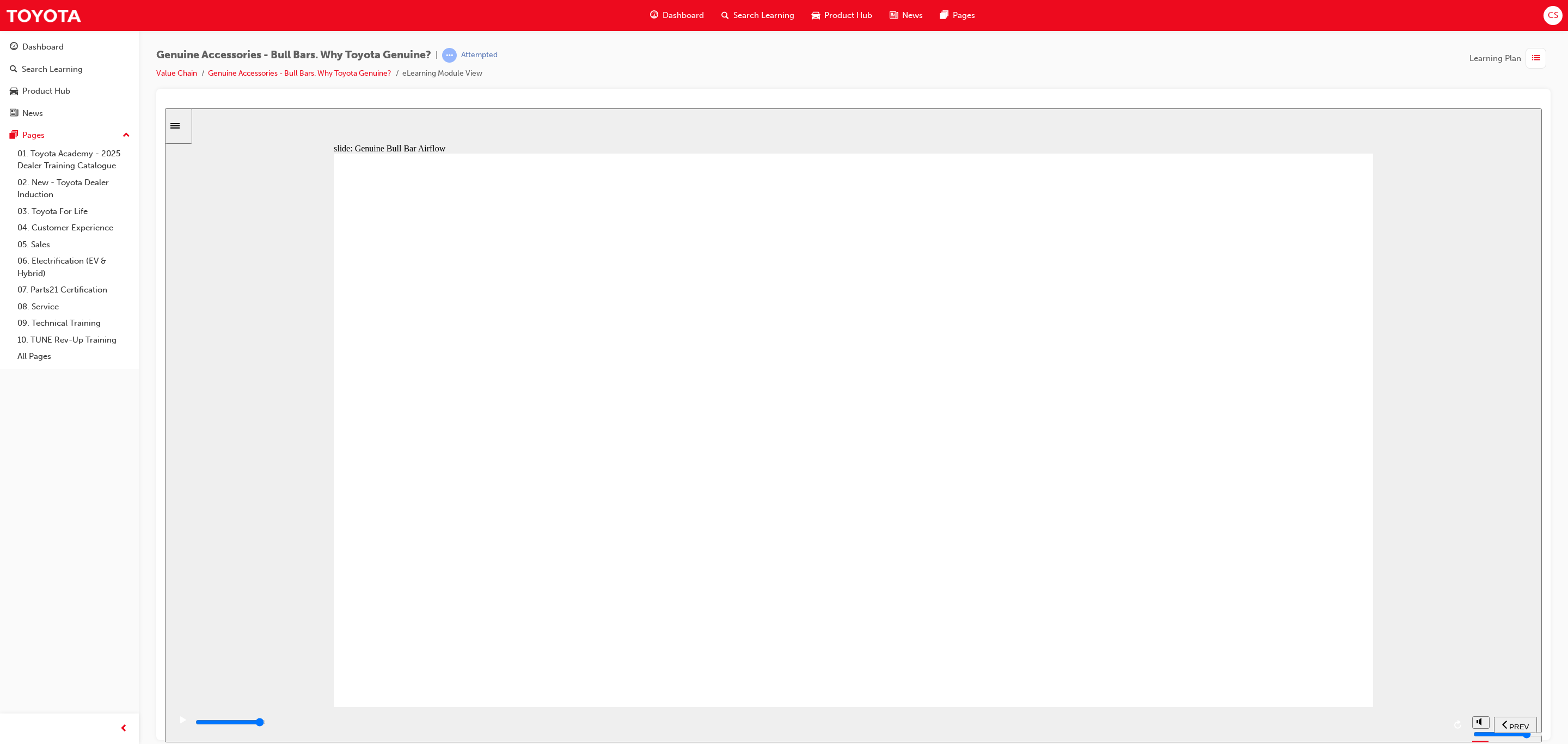
click at [1418, 720] on div "playback controls" at bounding box center [819, 722] width 1251 height 12
click at [1428, 728] on div "playback controls" at bounding box center [819, 722] width 1251 height 12
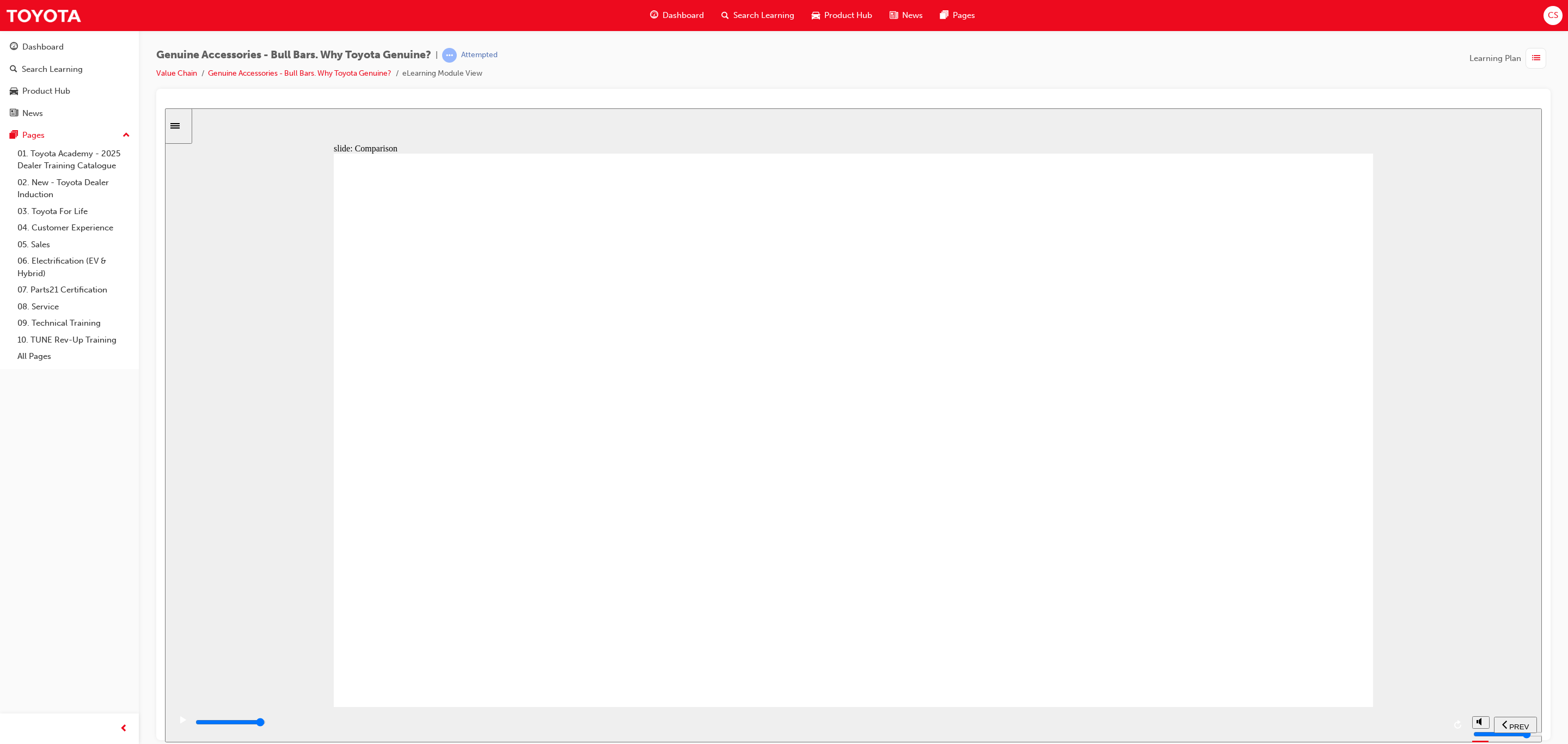
click at [1424, 728] on div "playback controls" at bounding box center [819, 722] width 1251 height 12
click at [183, 722] on div "play/pause" at bounding box center [183, 725] width 19 height 19
click at [266, 723] on input "slide progress" at bounding box center [231, 721] width 70 height 9
click at [174, 719] on div "play/pause" at bounding box center [183, 725] width 19 height 19
click at [1420, 727] on div "playback controls" at bounding box center [819, 722] width 1251 height 12
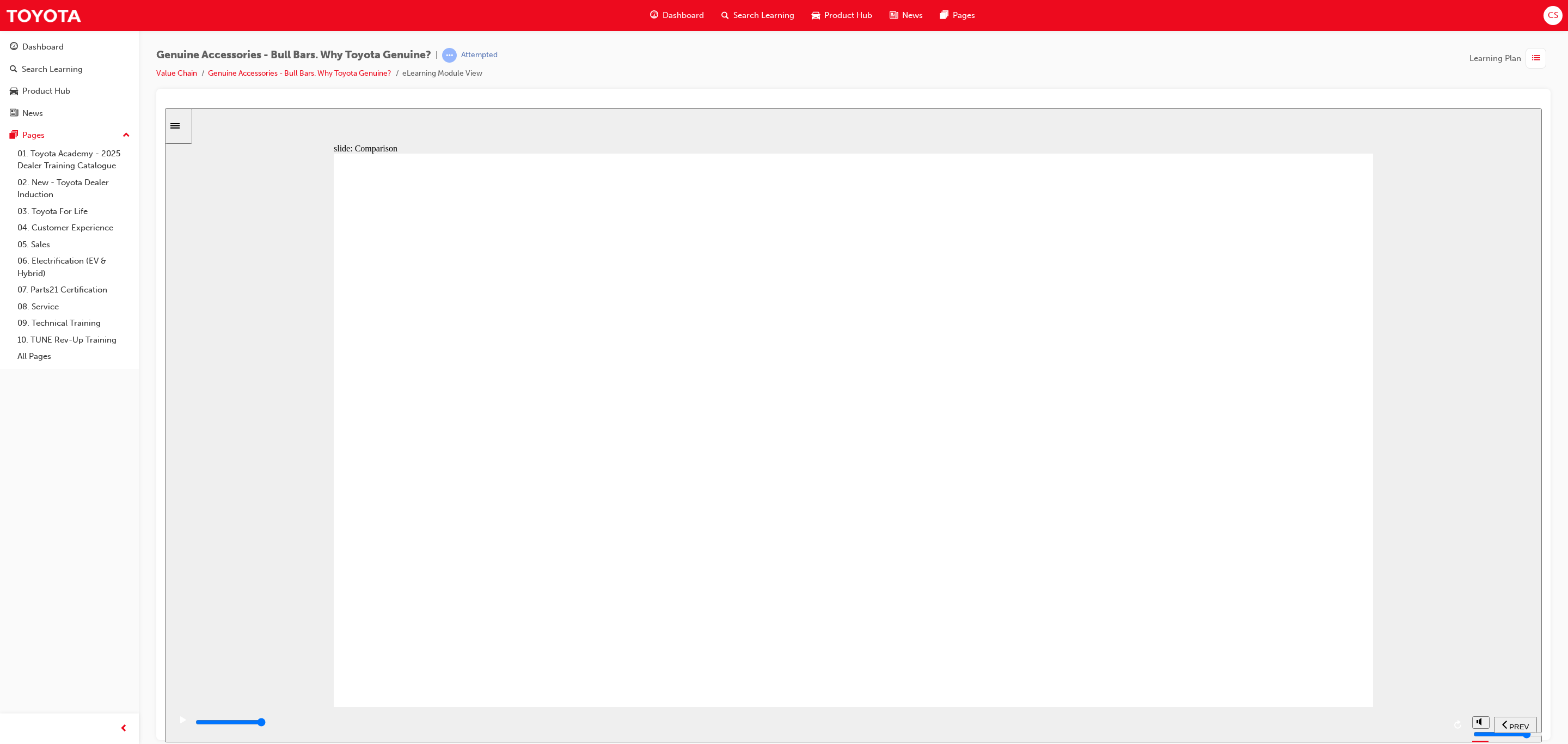
click at [180, 723] on icon "play/pause" at bounding box center [183, 719] width 6 height 7
click at [1416, 719] on div "playback controls" at bounding box center [819, 722] width 1251 height 12
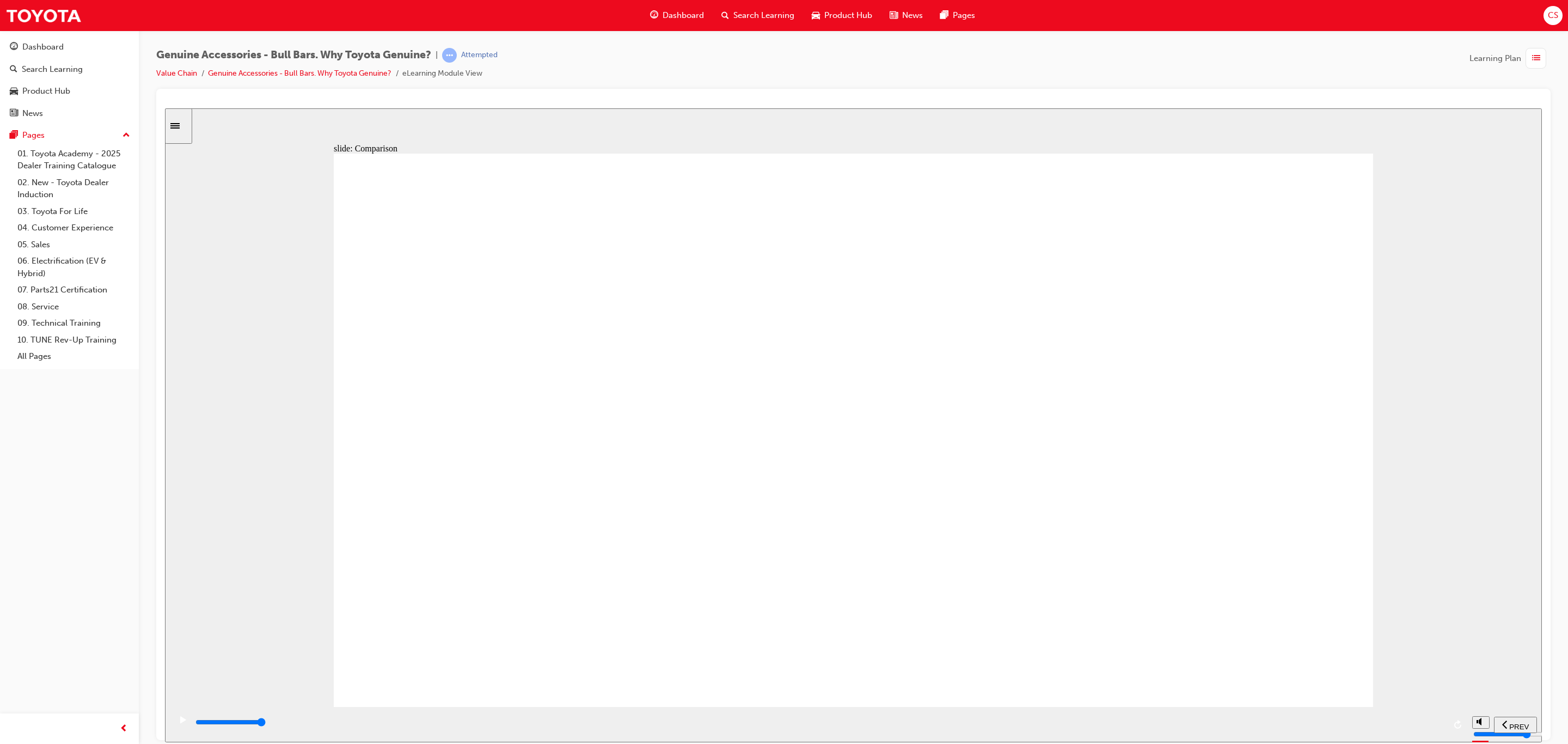
drag, startPoint x: 833, startPoint y: 429, endPoint x: 839, endPoint y: 434, distance: 7.8
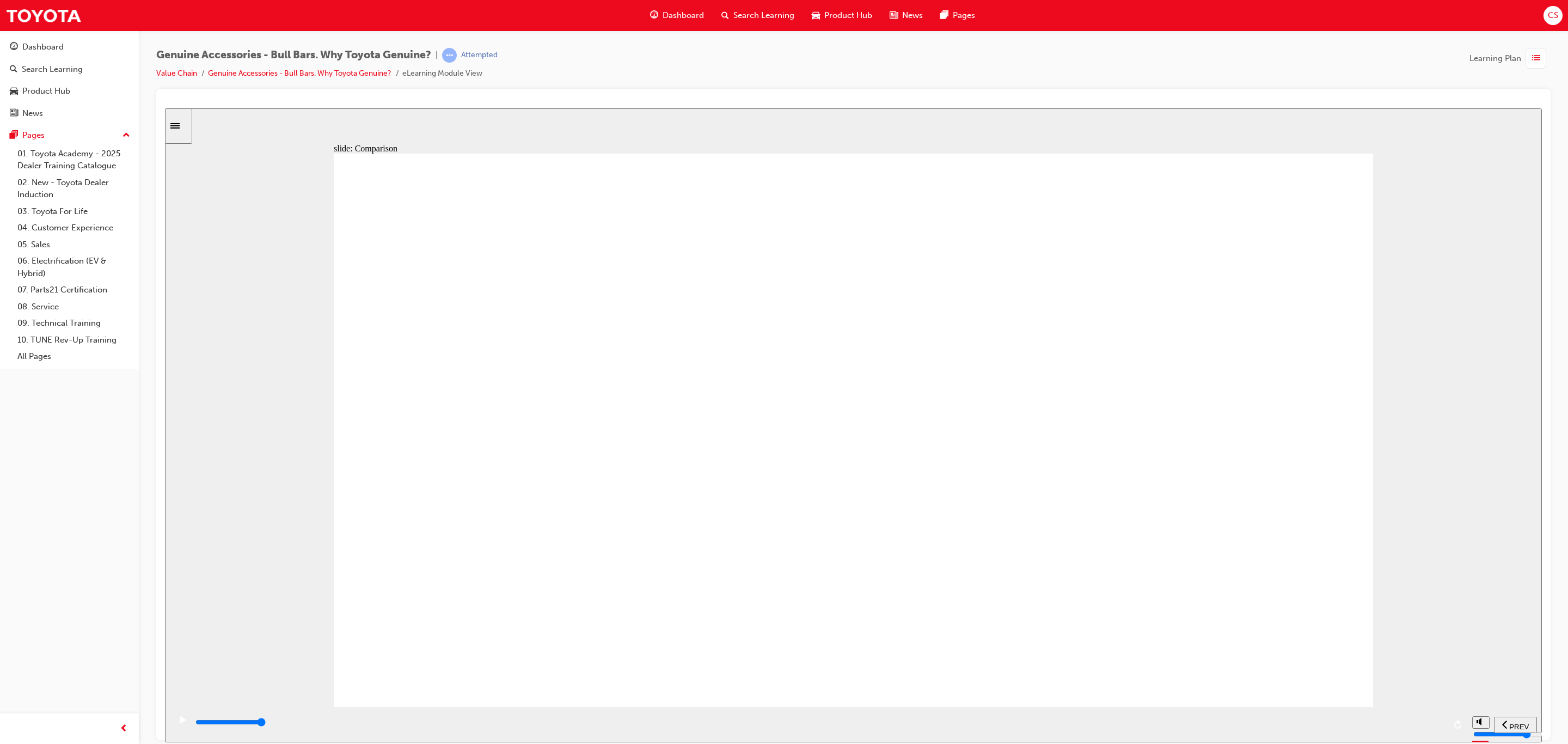
click at [1417, 717] on div "playback controls" at bounding box center [819, 724] width 1251 height 17
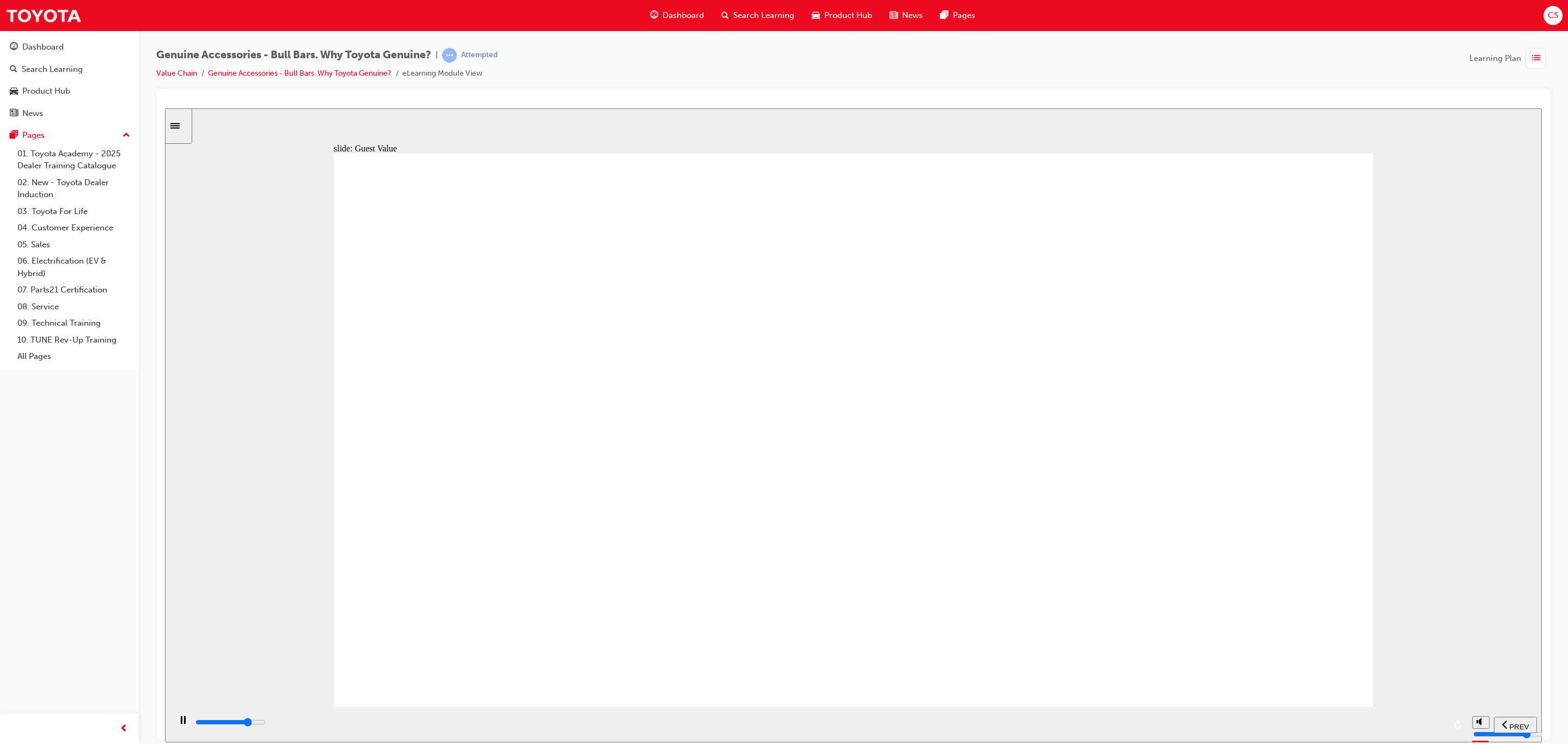
click at [1430, 728] on div "playback controls" at bounding box center [819, 722] width 1251 height 12
click at [1412, 714] on div "playback controls" at bounding box center [818, 723] width 1296 height 35
click at [1426, 720] on div "playback controls" at bounding box center [819, 722] width 1251 height 12
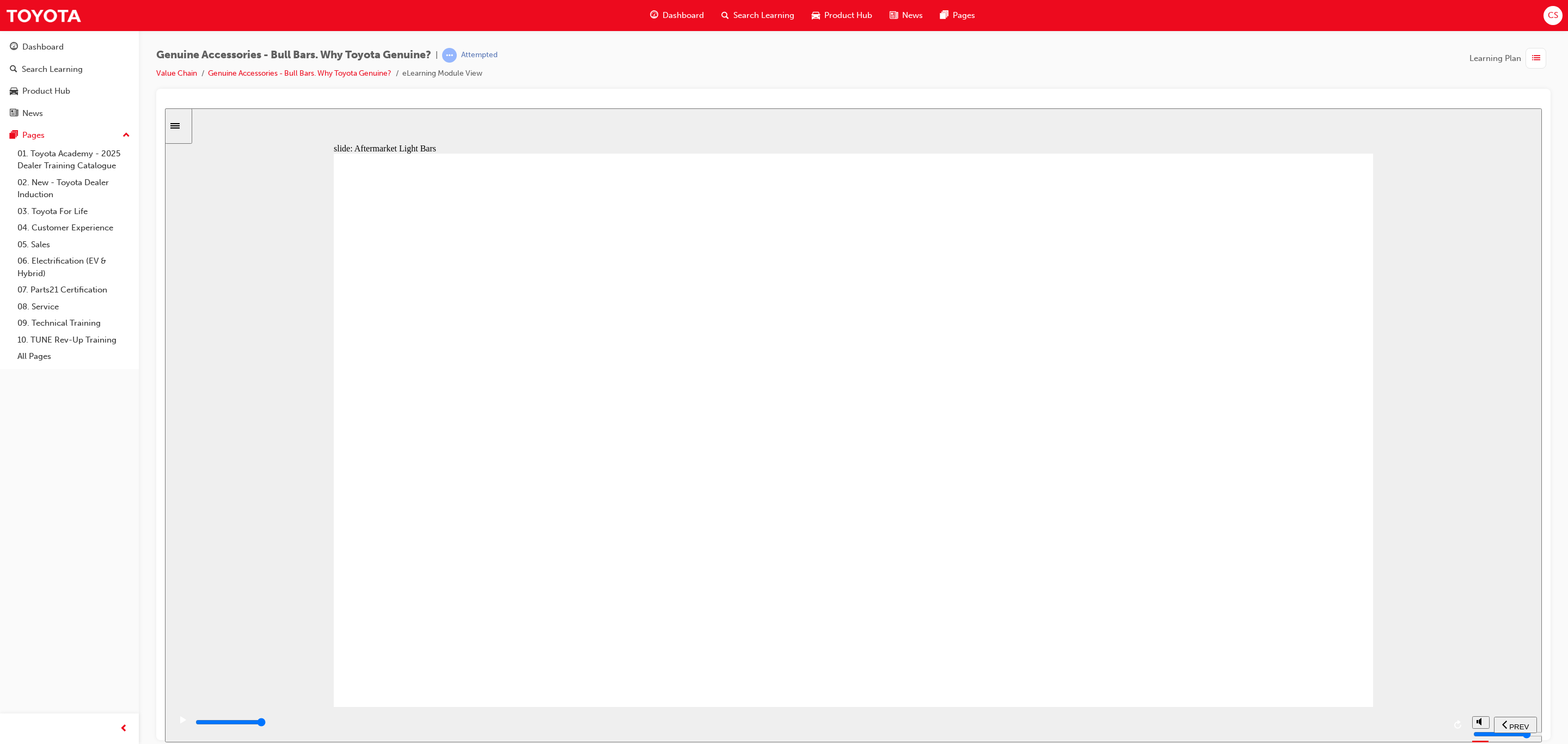
drag, startPoint x: 1165, startPoint y: 606, endPoint x: 1092, endPoint y: 608, distance: 73.0
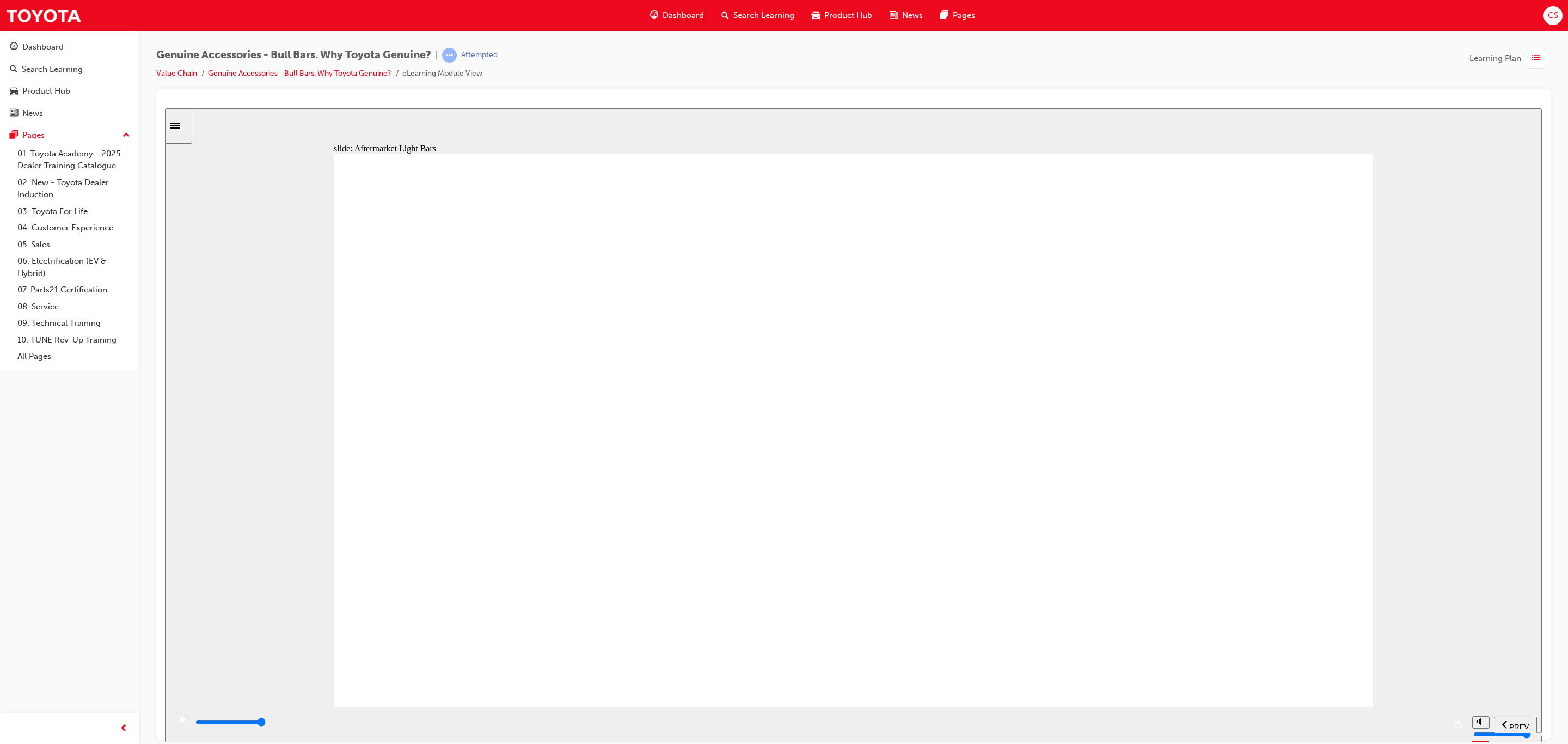
drag, startPoint x: 963, startPoint y: 529, endPoint x: 983, endPoint y: 541, distance: 23.3
drag, startPoint x: 1005, startPoint y: 564, endPoint x: 941, endPoint y: 570, distance: 64.3
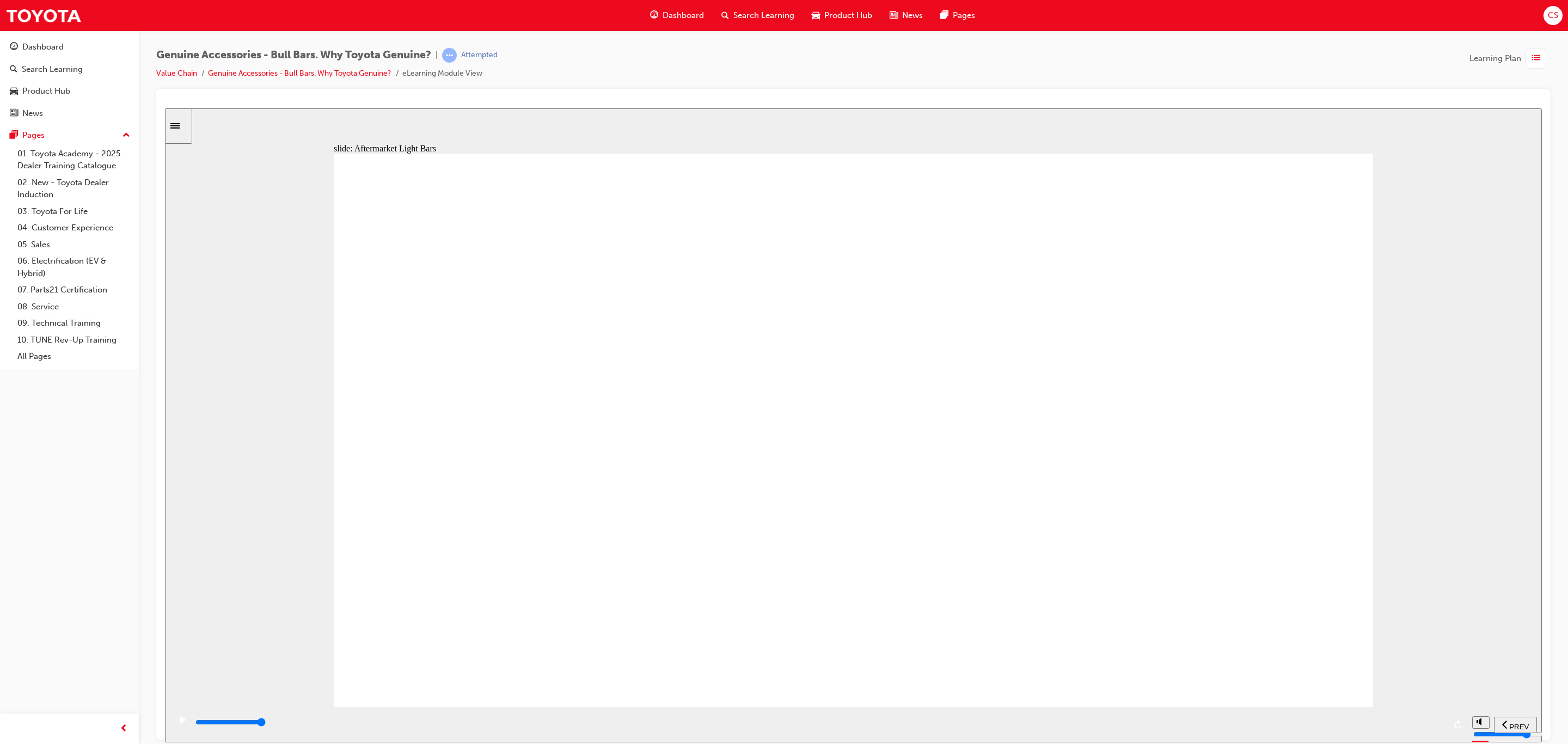
click at [1434, 674] on div "slide: Aftermarket Light Bars The combination of this Aftermarket Bull Bar and …" at bounding box center [853, 425] width 1377 height 634
click at [1412, 725] on div "playback controls" at bounding box center [819, 722] width 1251 height 12
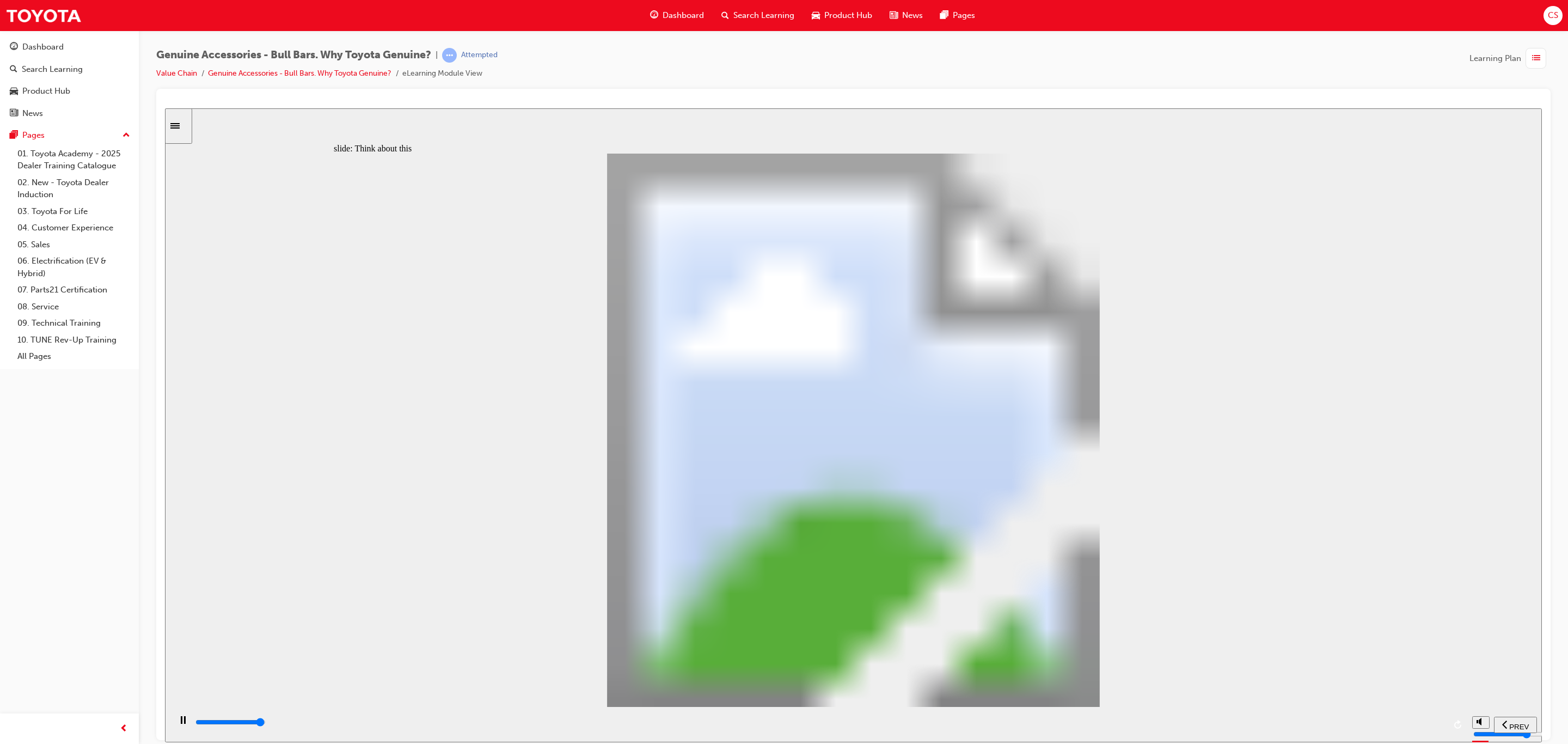
click at [1423, 728] on div "playback controls" at bounding box center [819, 722] width 1251 height 12
click at [1416, 725] on div "playback controls" at bounding box center [819, 722] width 1251 height 12
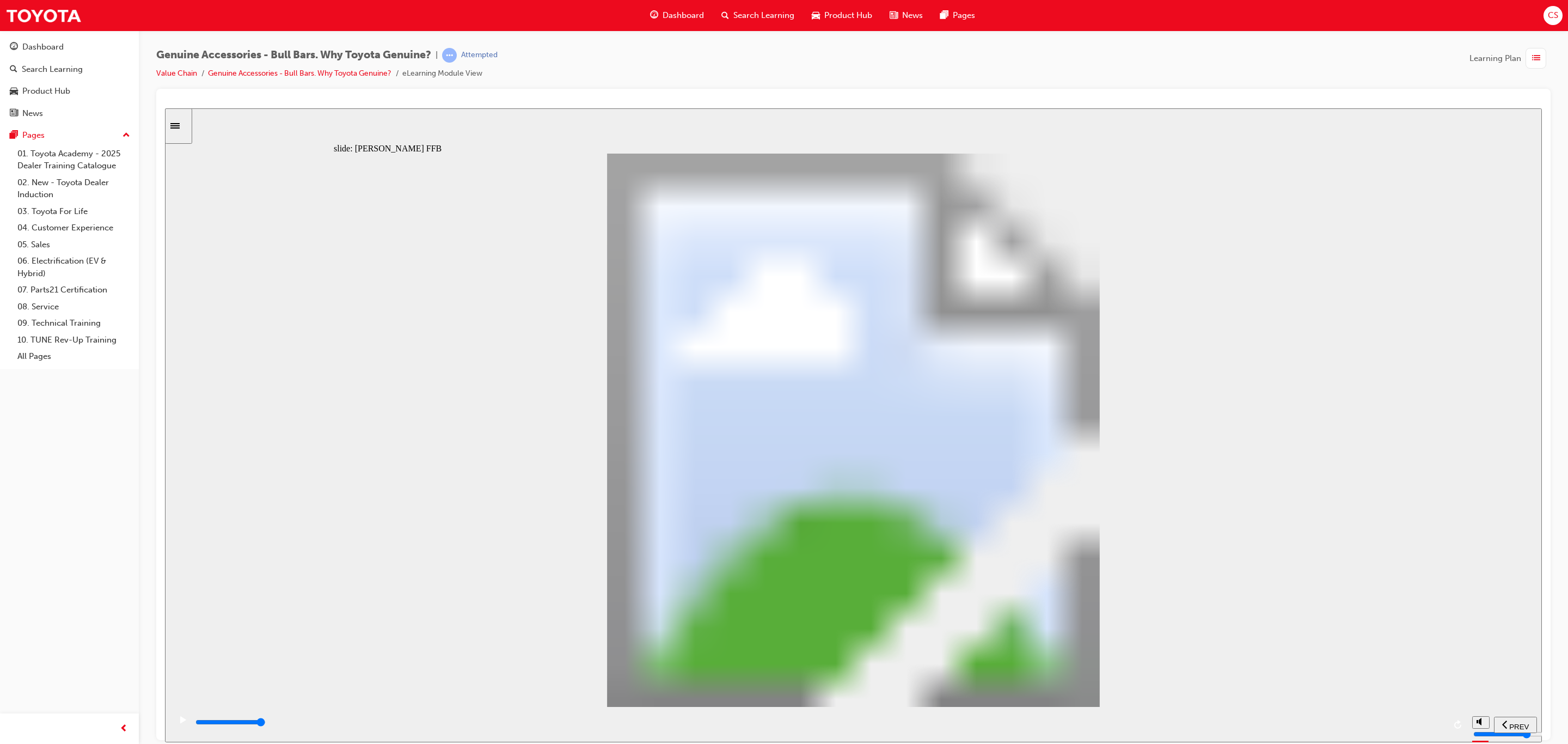
click at [1412, 717] on div "playback controls" at bounding box center [819, 724] width 1251 height 17
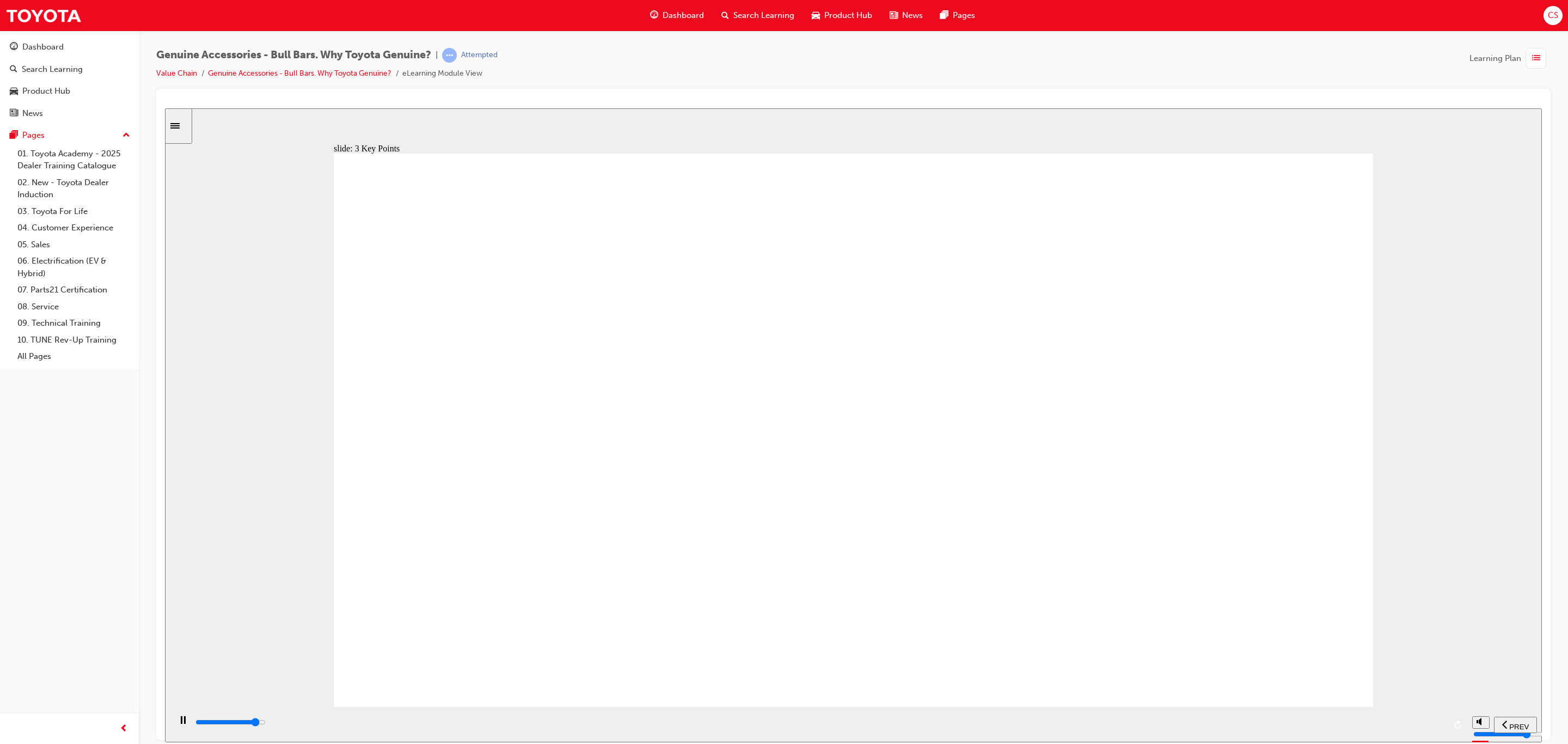
click at [1422, 720] on div "playback controls" at bounding box center [819, 722] width 1251 height 12
click at [1428, 728] on div "playback controls" at bounding box center [819, 722] width 1251 height 12
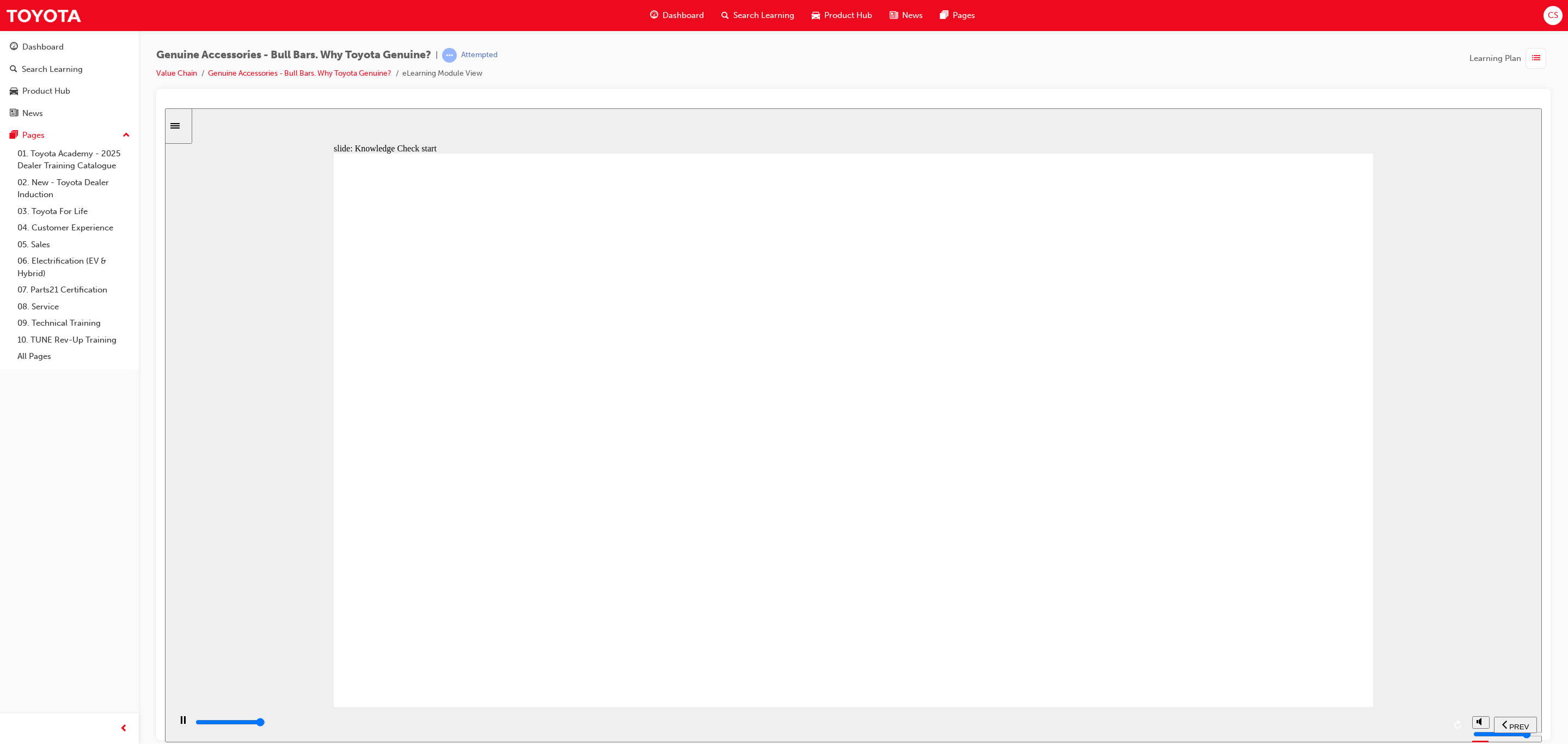
click at [1423, 720] on div "playback controls" at bounding box center [819, 722] width 1251 height 12
type input "9300"
radio input "true"
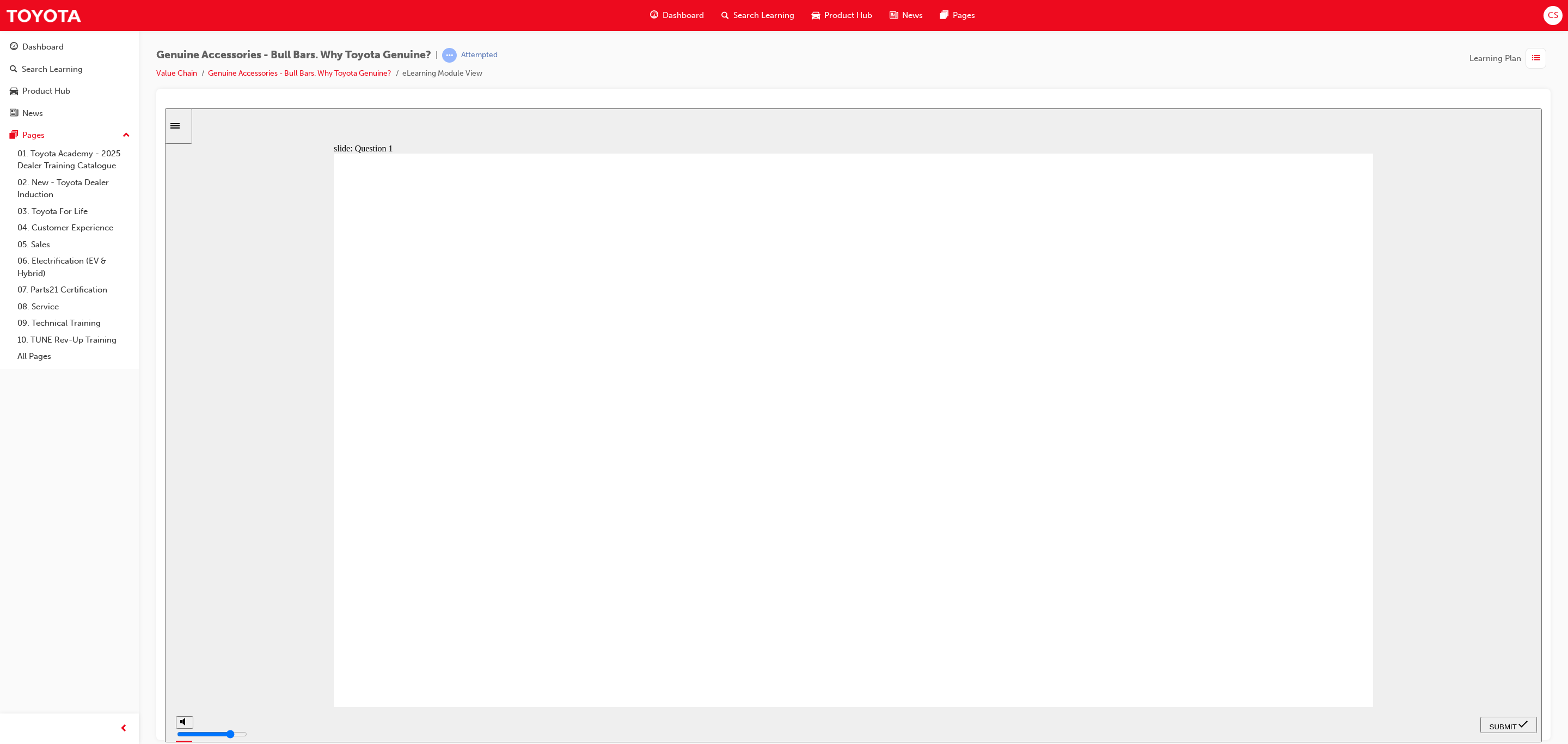
click at [1529, 717] on nav "PREV NEXT SUBMIT" at bounding box center [1508, 723] width 56 height 35
click at [1522, 723] on icon "submit" at bounding box center [1523, 723] width 9 height 10
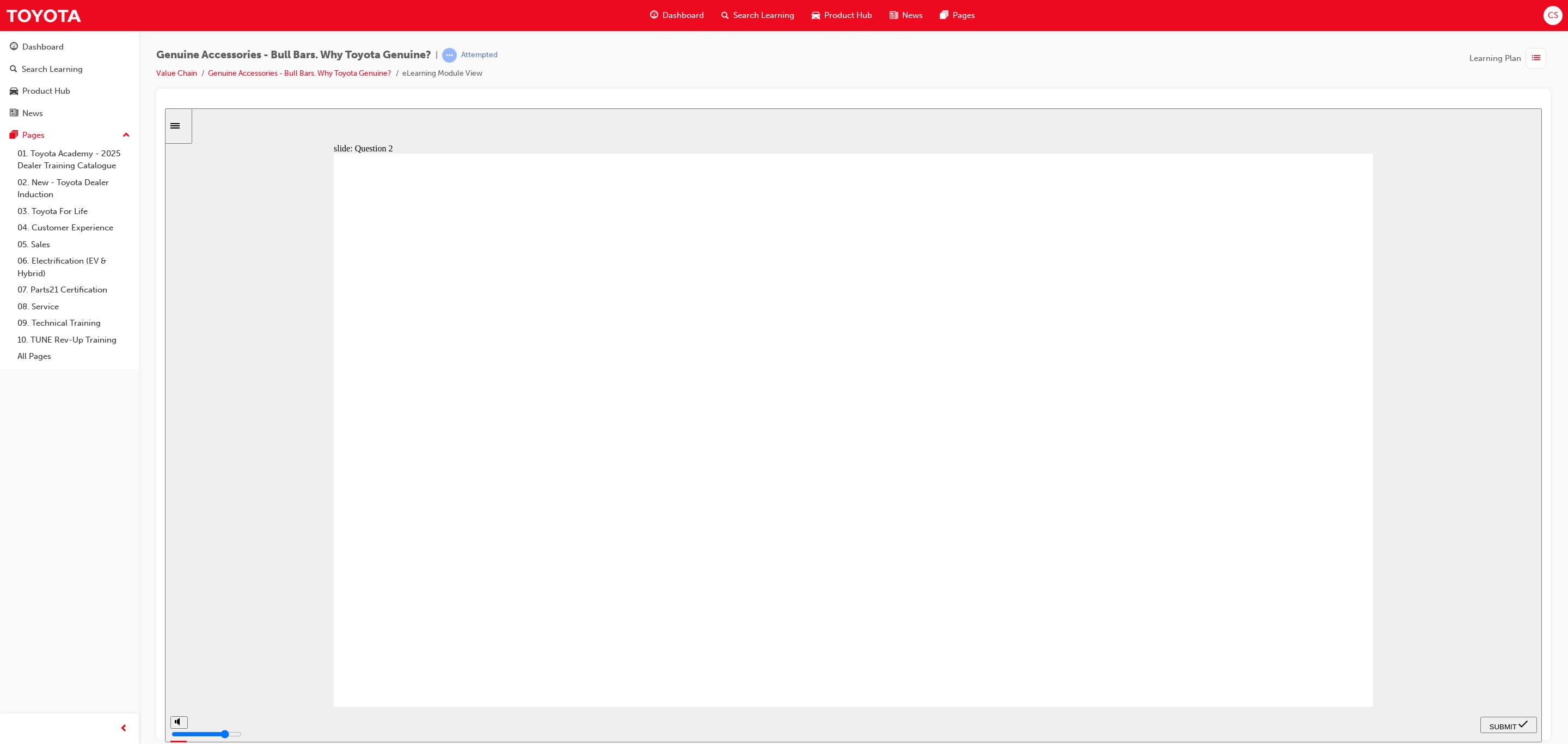
radio input "true"
click at [1522, 726] on icon "submit" at bounding box center [1523, 723] width 9 height 10
radio input "true"
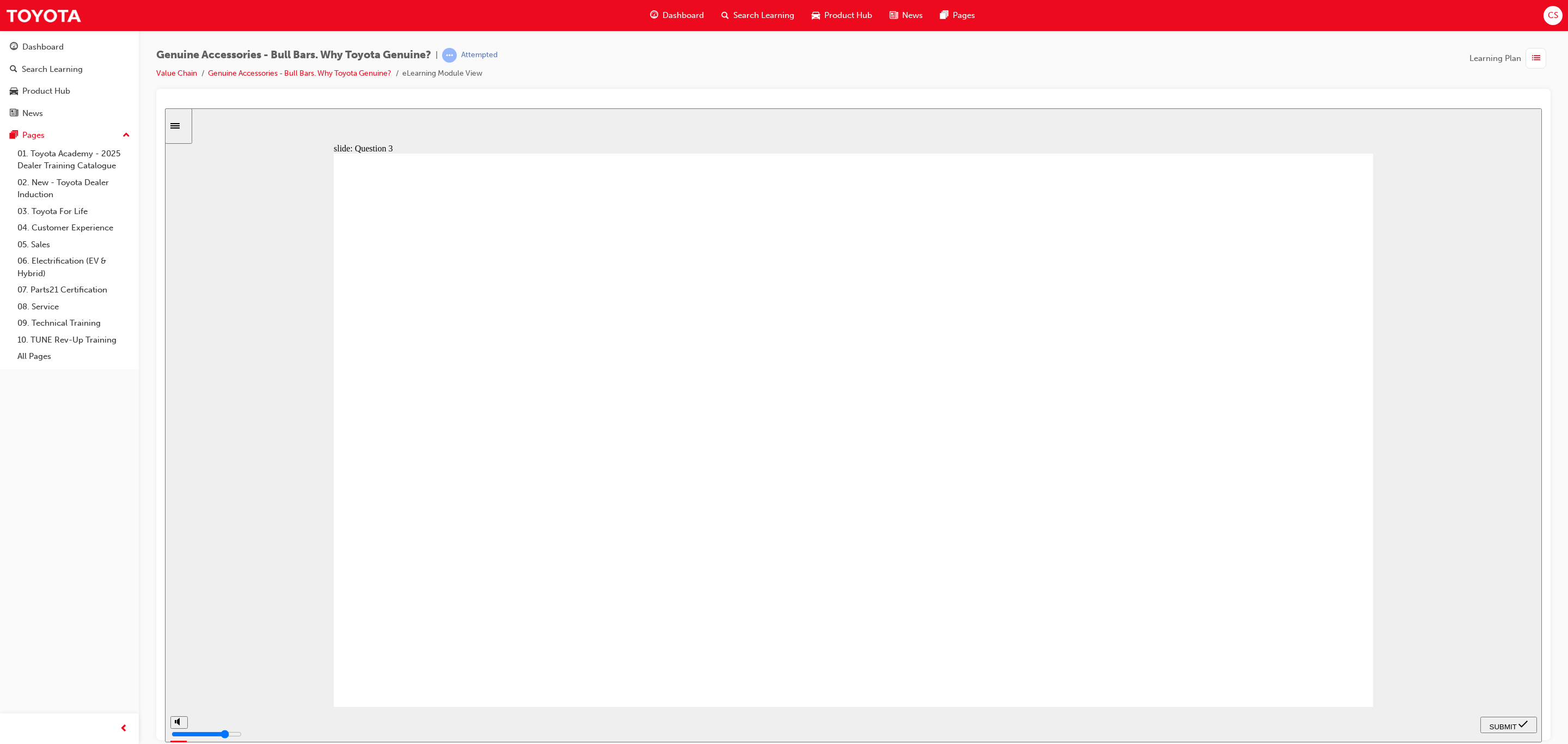
click at [1495, 722] on span "SUBMIT" at bounding box center [1503, 726] width 27 height 8
radio input "true"
click at [1521, 727] on icon "submit" at bounding box center [1523, 723] width 9 height 10
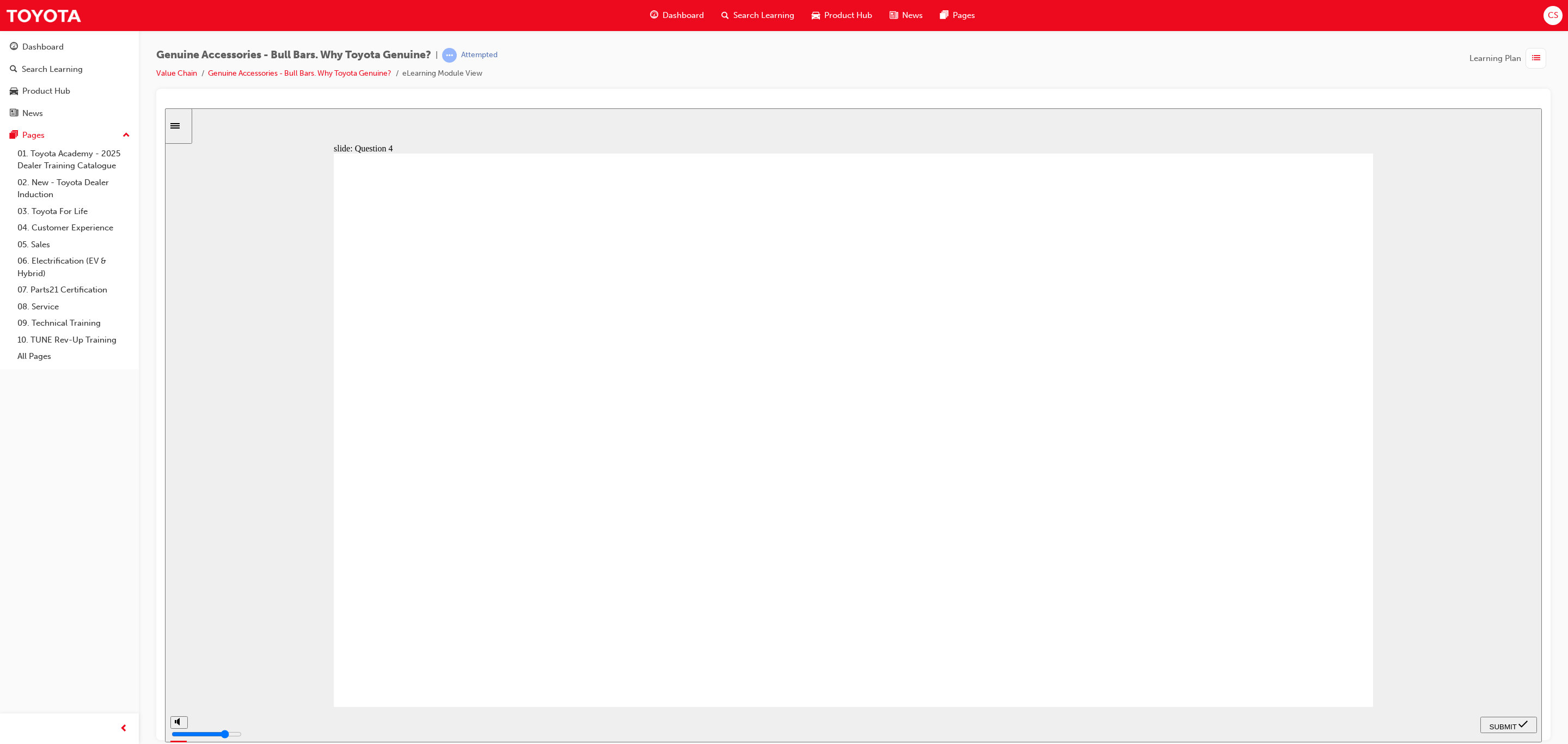
drag, startPoint x: 629, startPoint y: 551, endPoint x: 653, endPoint y: 551, distance: 24.0
radio input "true"
click at [1493, 716] on button "SUBMIT" at bounding box center [1508, 724] width 56 height 17
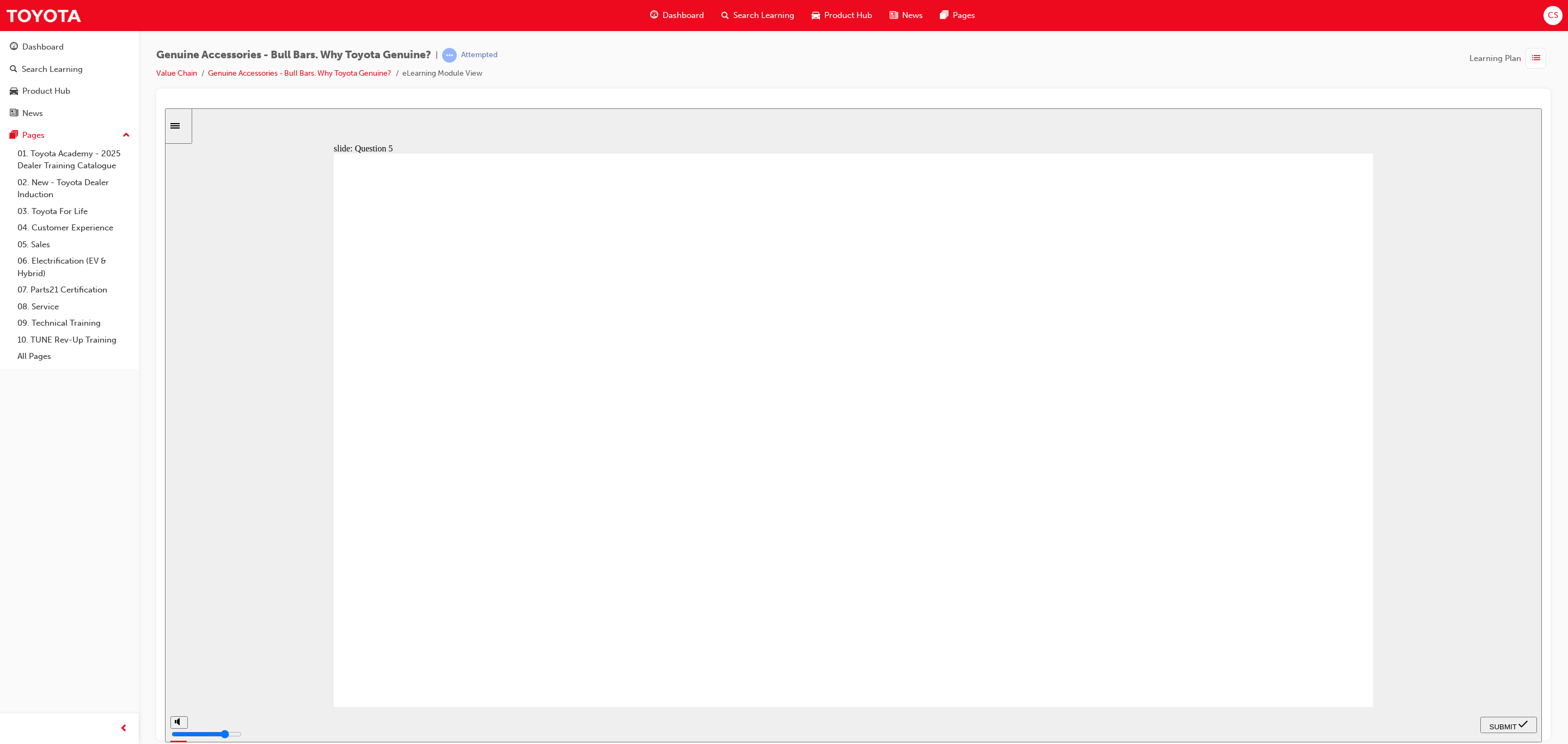
drag, startPoint x: 1493, startPoint y: 720, endPoint x: 1489, endPoint y: 725, distance: 6.4
click at [1494, 720] on nav "PREV NEXT SUBMIT" at bounding box center [1508, 723] width 56 height 35
radio input "true"
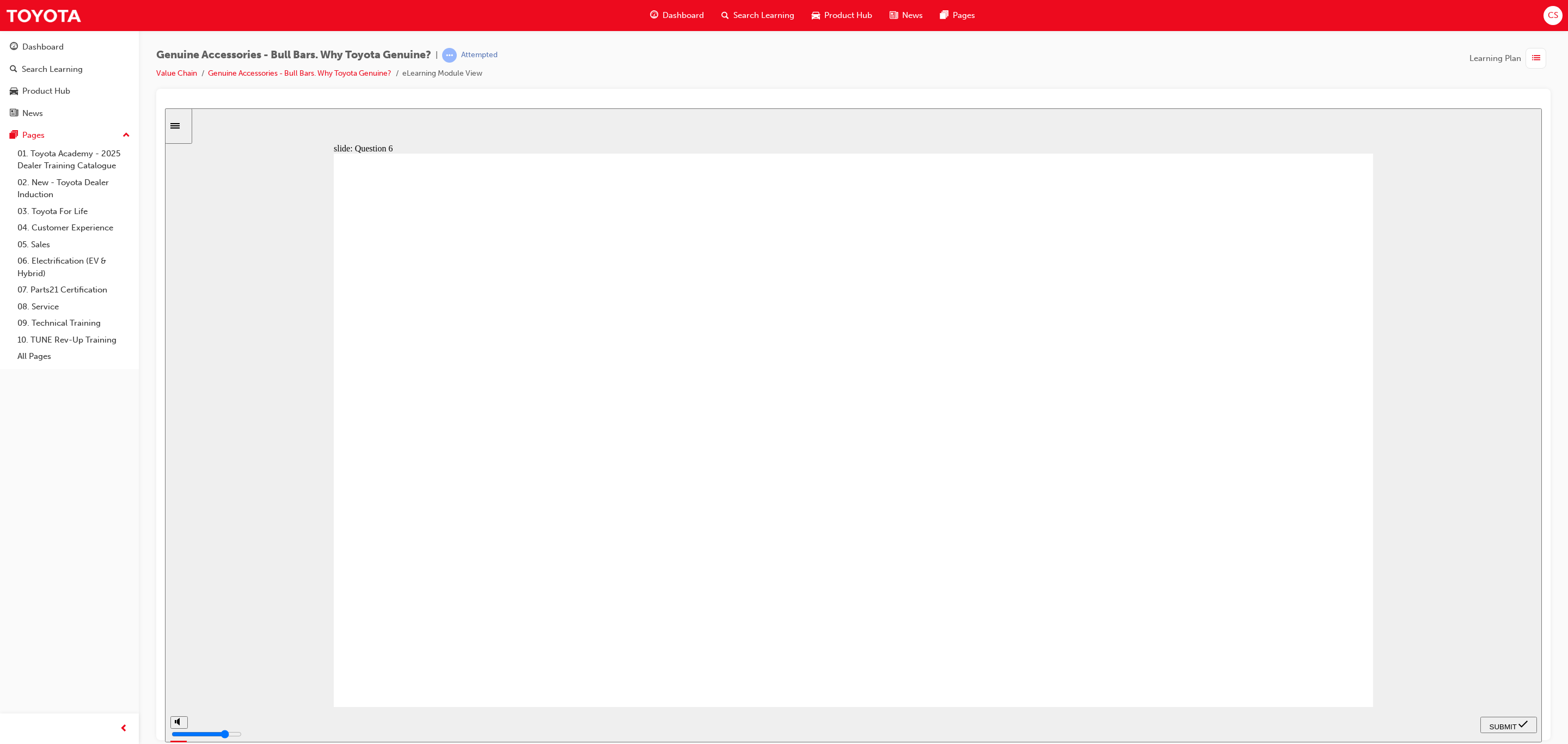
click at [1533, 729] on div "SUBMIT" at bounding box center [1508, 724] width 48 height 11
radio input "true"
click at [1491, 722] on span "SUBMIT" at bounding box center [1503, 726] width 27 height 8
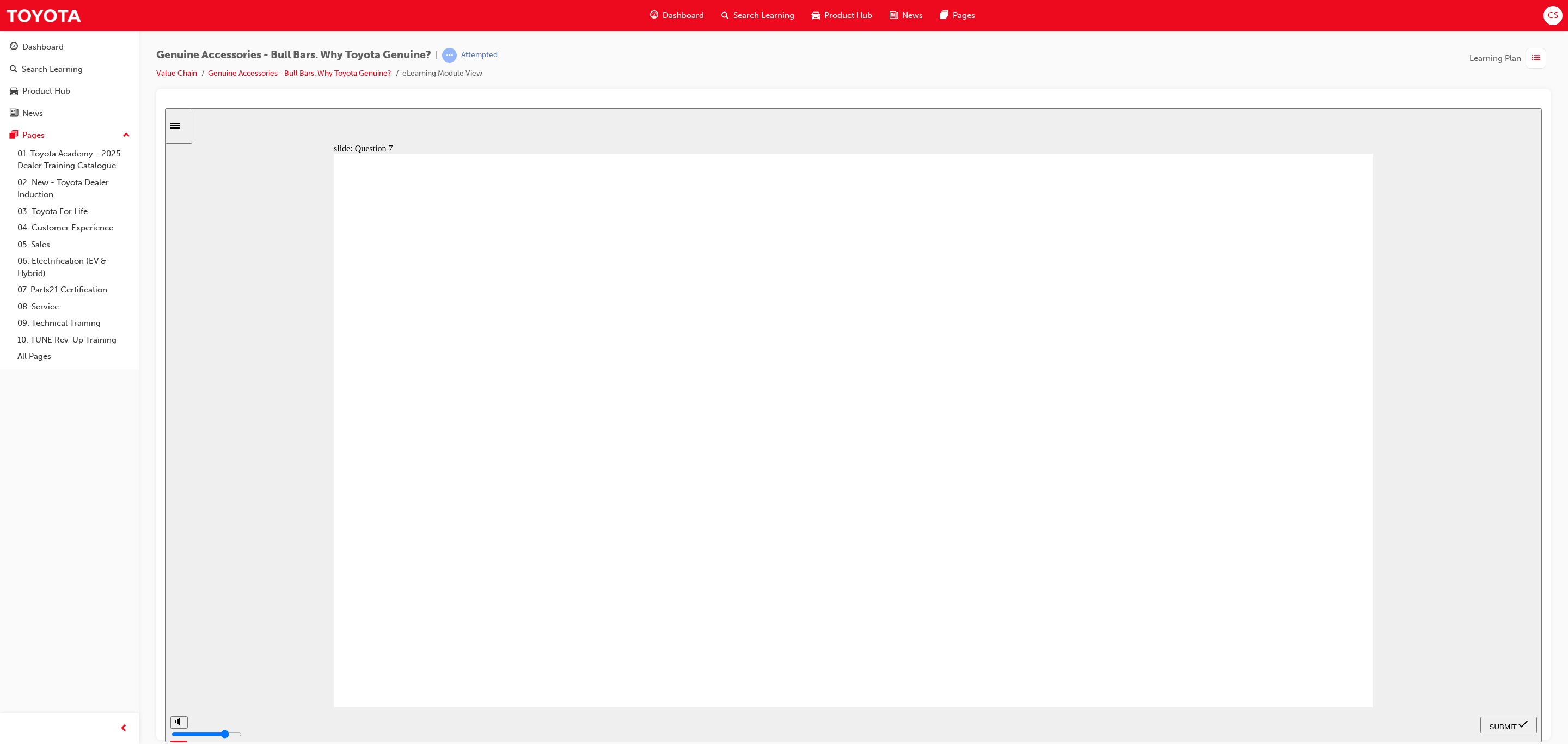
click at [1416, 728] on div "playback controls" at bounding box center [819, 722] width 1251 height 12
click at [1430, 717] on div "playback controls" at bounding box center [819, 724] width 1251 height 17
type input "23000"
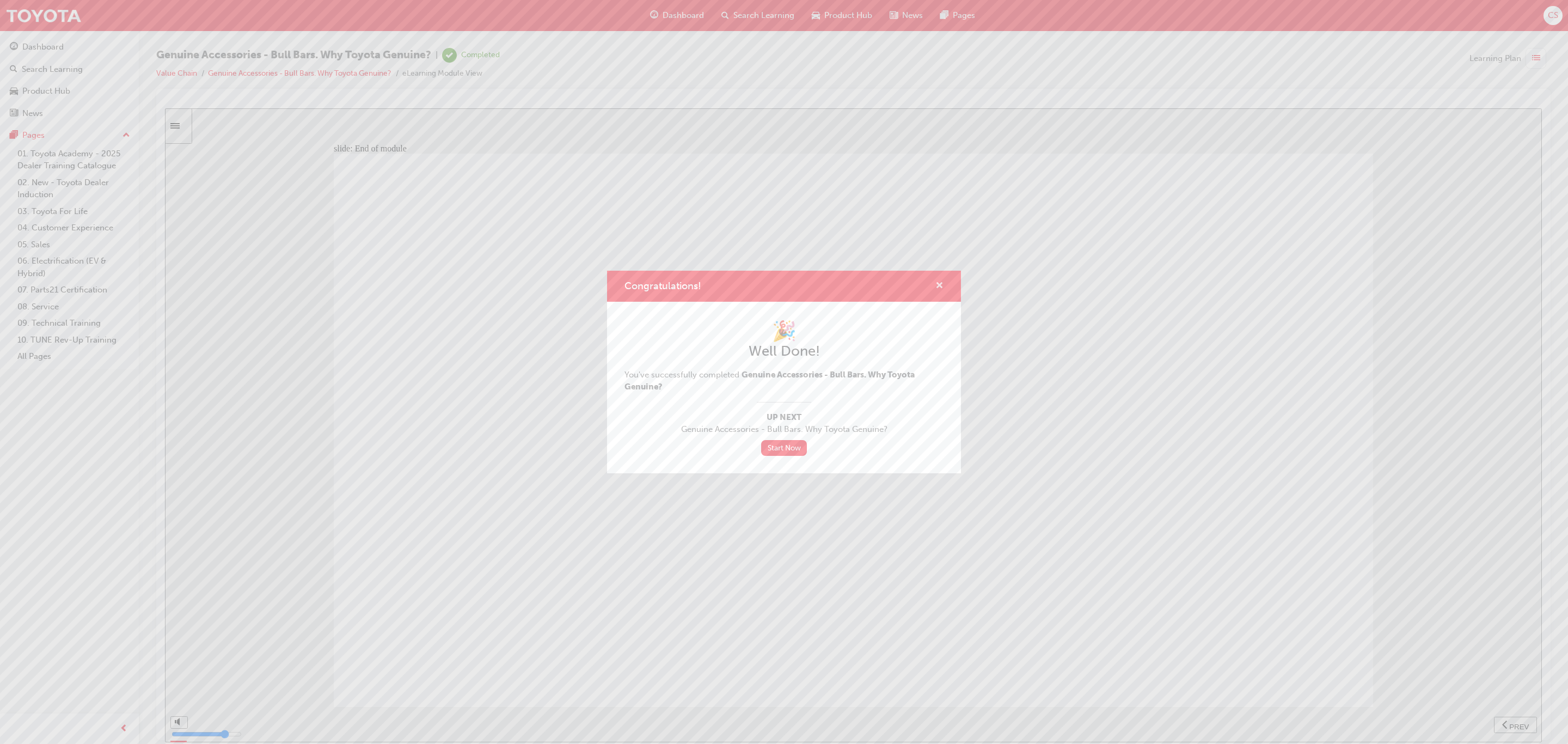
click at [938, 286] on span "cross-icon" at bounding box center [939, 286] width 8 height 10
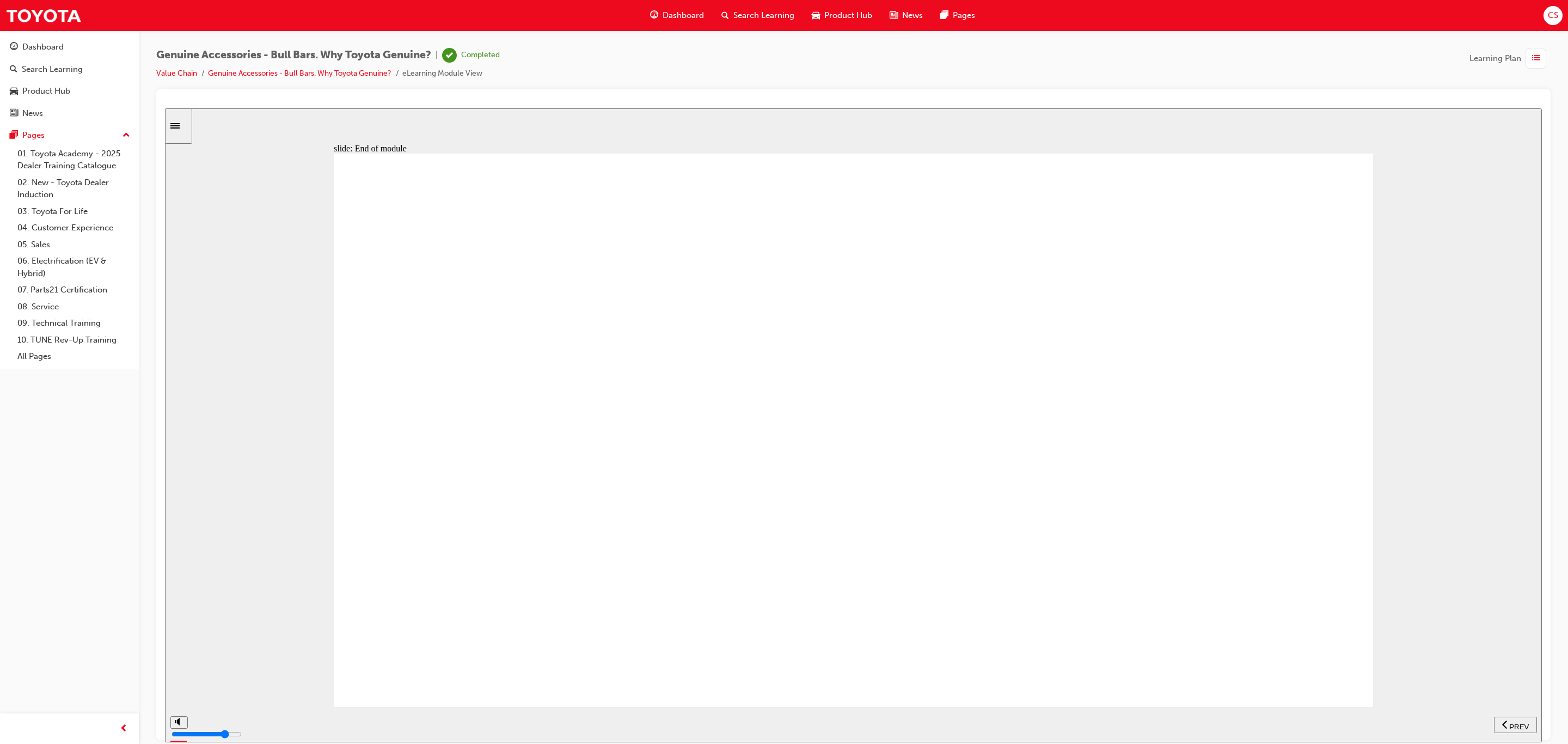
click at [664, 25] on div "Dashboard" at bounding box center [677, 16] width 72 height 23
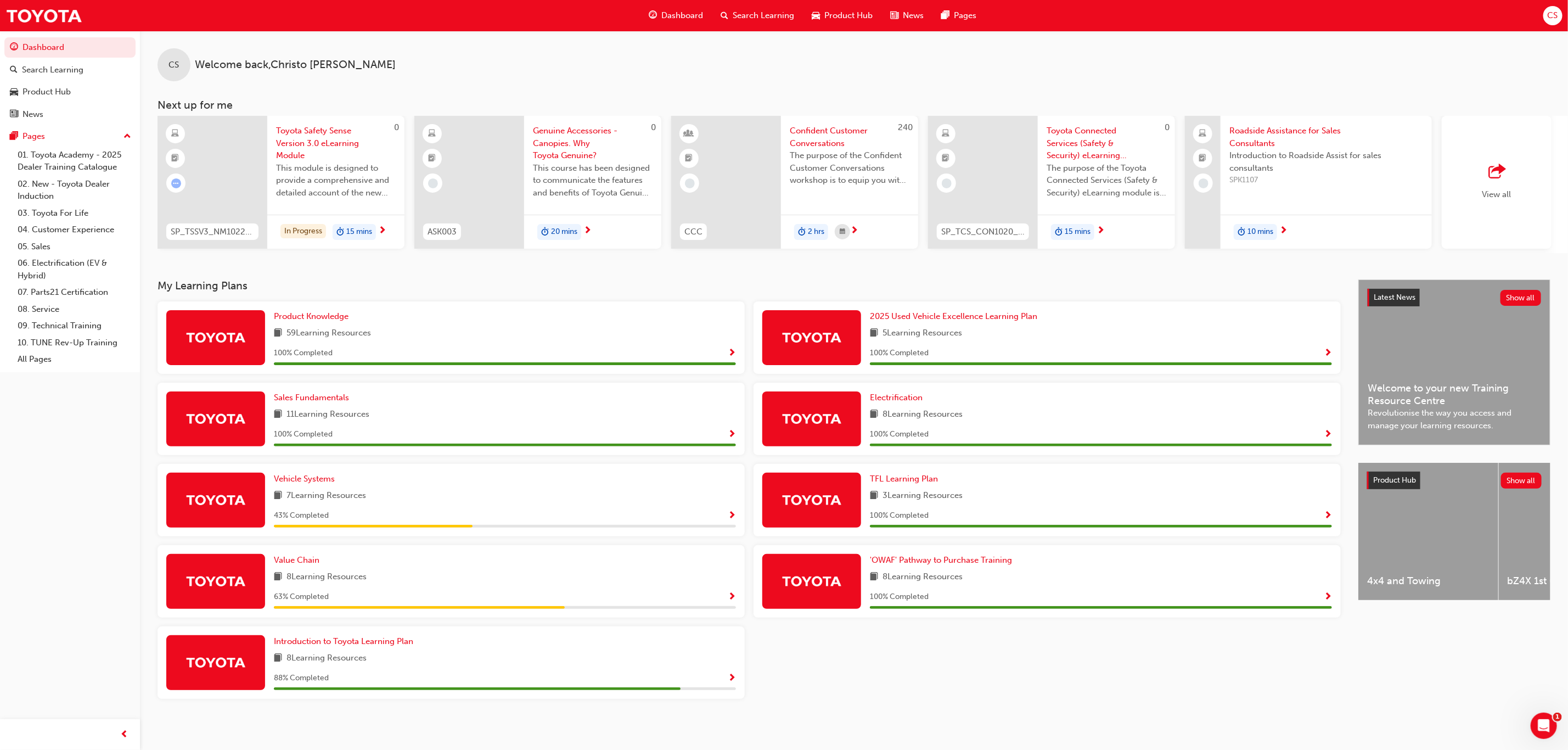
click at [307, 554] on div "Value Chain 8 Learning Resources 63 % Completed" at bounding box center [451, 581] width 588 height 72
click at [305, 563] on span "Value Chain" at bounding box center [297, 560] width 45 height 10
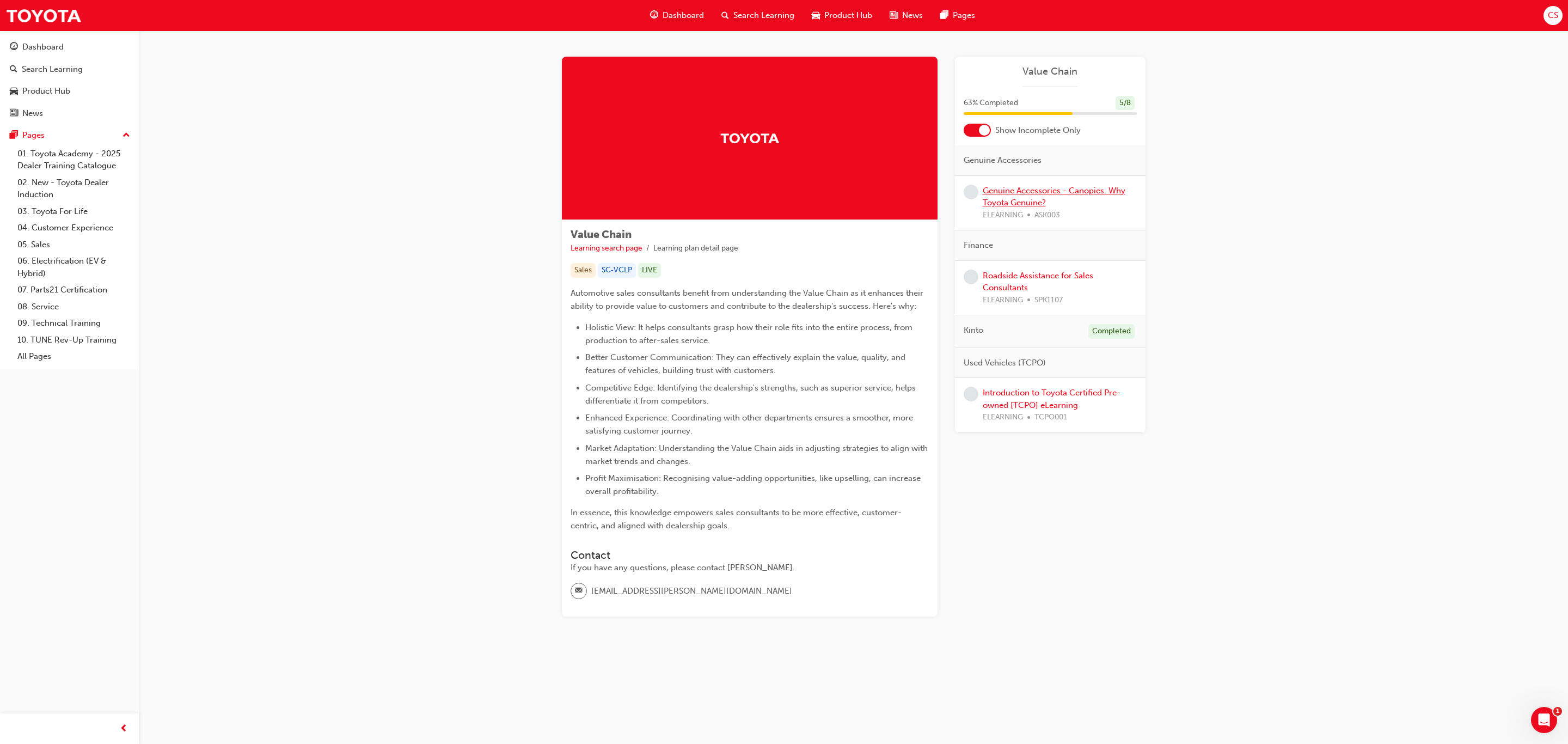
click at [1011, 188] on link "Genuine Accessories - Canopies. Why Toyota Genuine?" at bounding box center [1054, 197] width 142 height 23
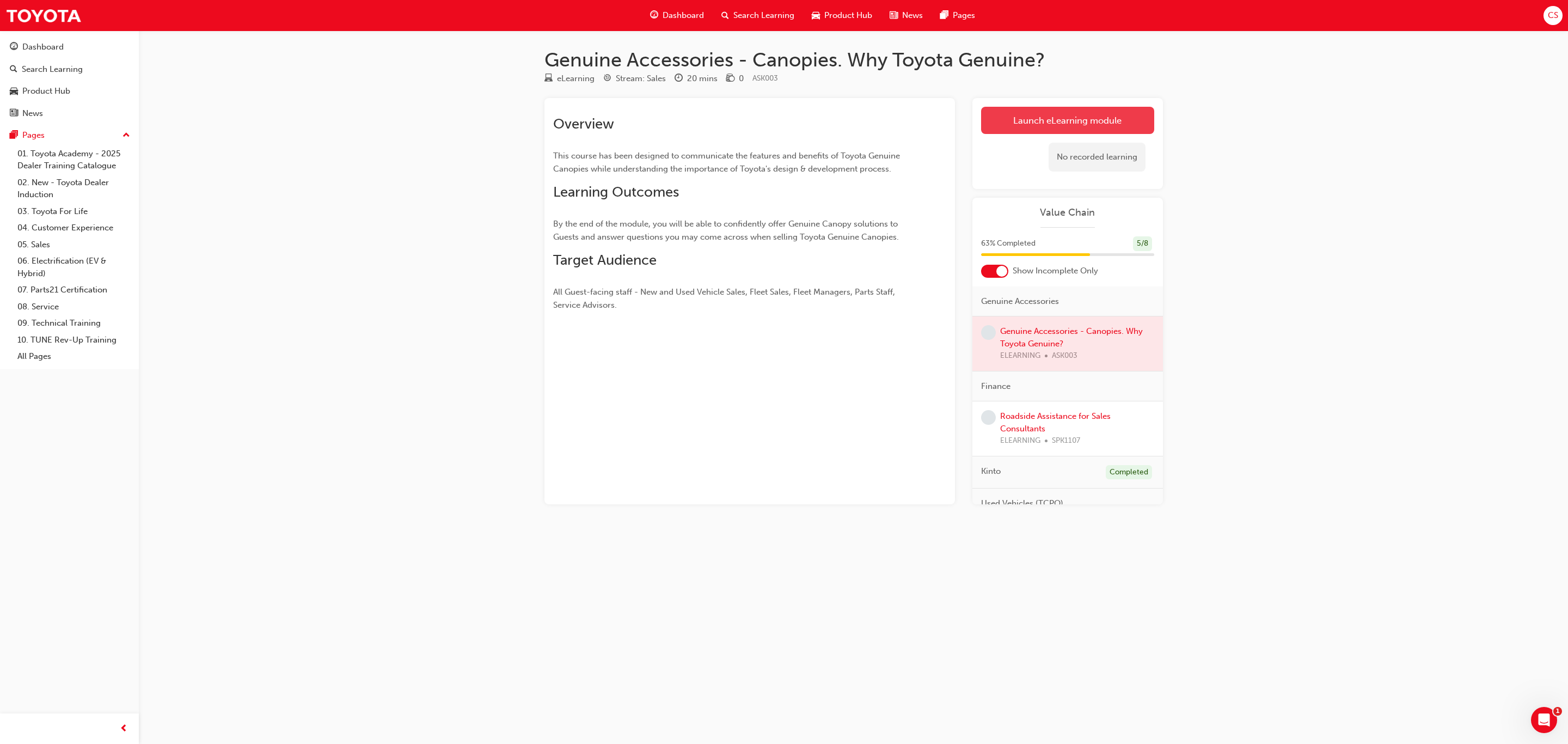
click at [1013, 115] on link "Launch eLearning module" at bounding box center [1067, 120] width 173 height 27
